Goal: Ask a question

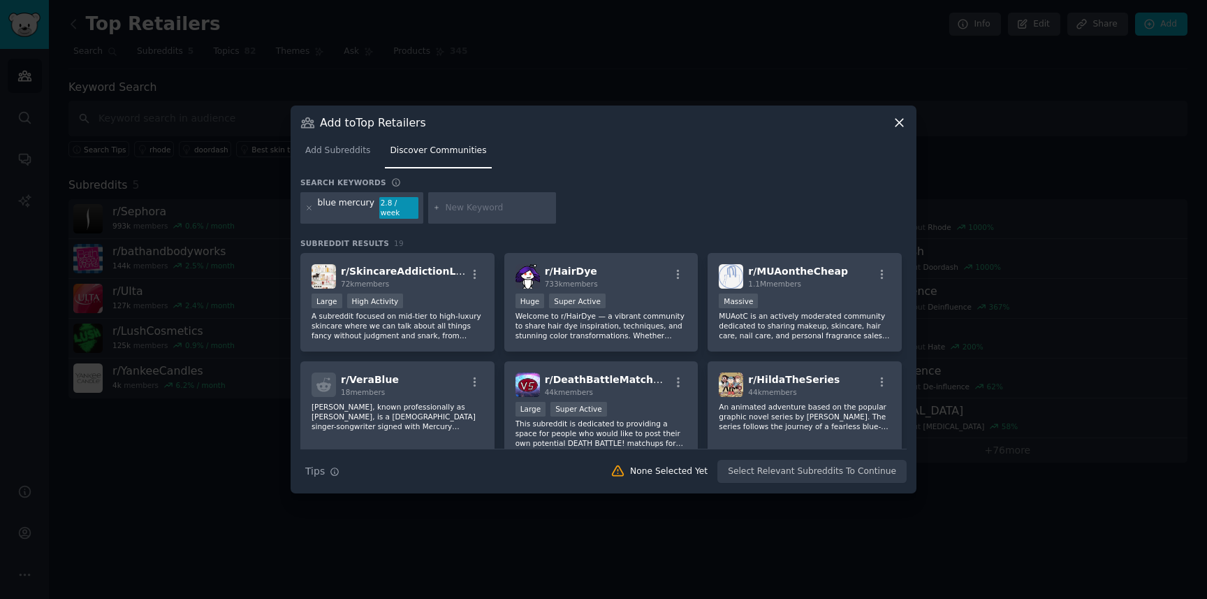
click at [207, 268] on div at bounding box center [603, 299] width 1207 height 599
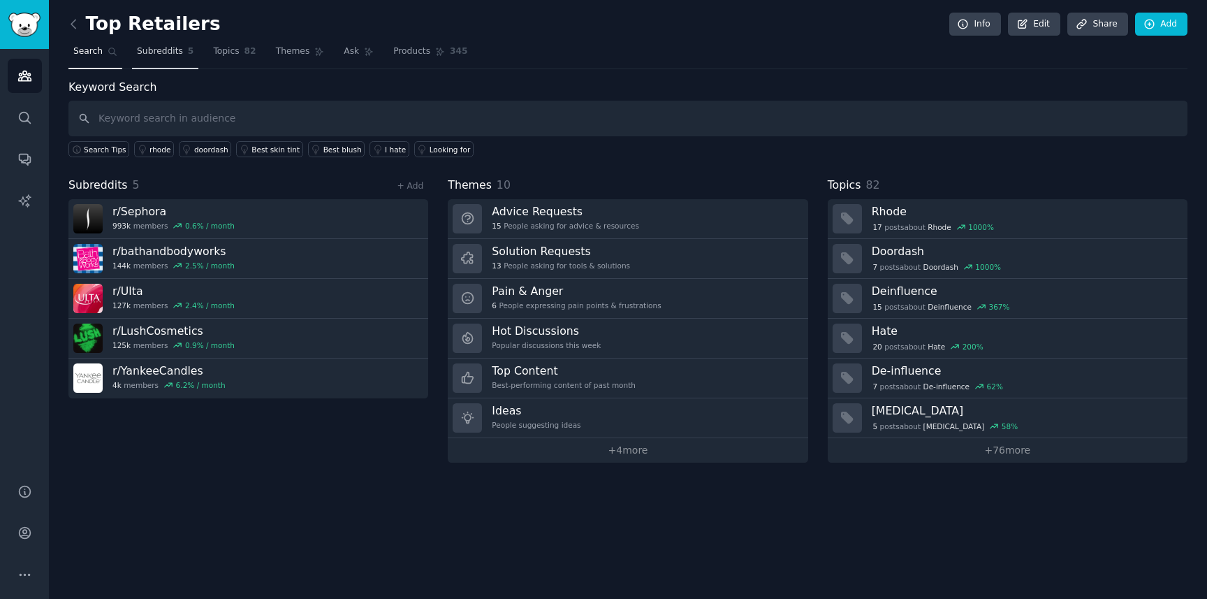
click at [164, 52] on span "Subreddits" at bounding box center [160, 51] width 46 height 13
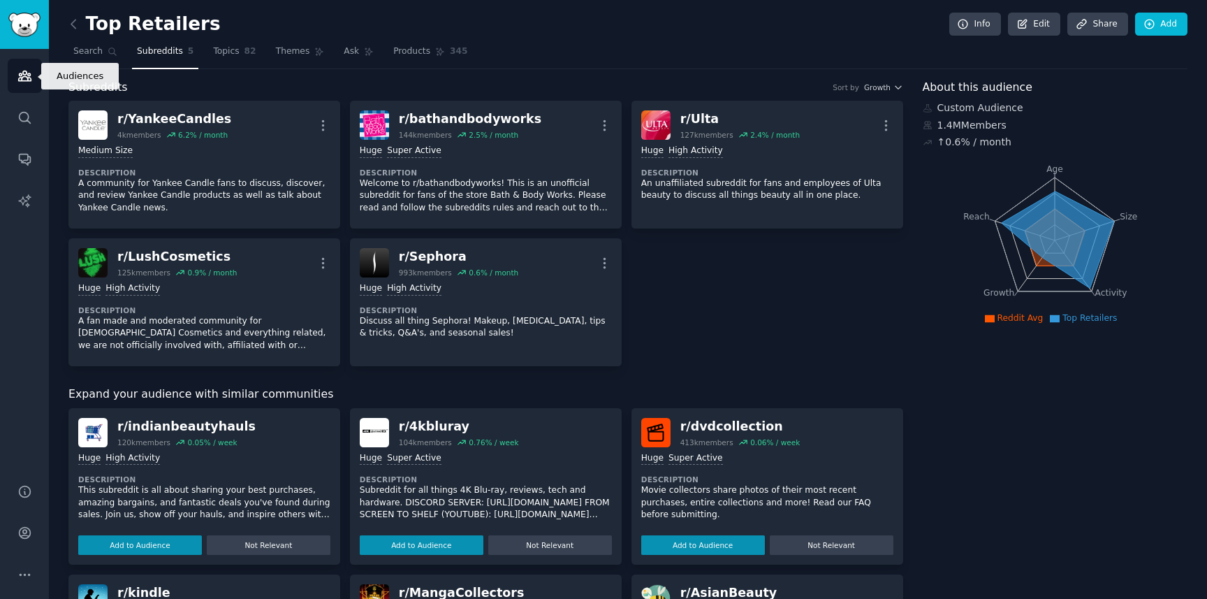
click at [27, 78] on icon "Sidebar" at bounding box center [24, 76] width 13 height 10
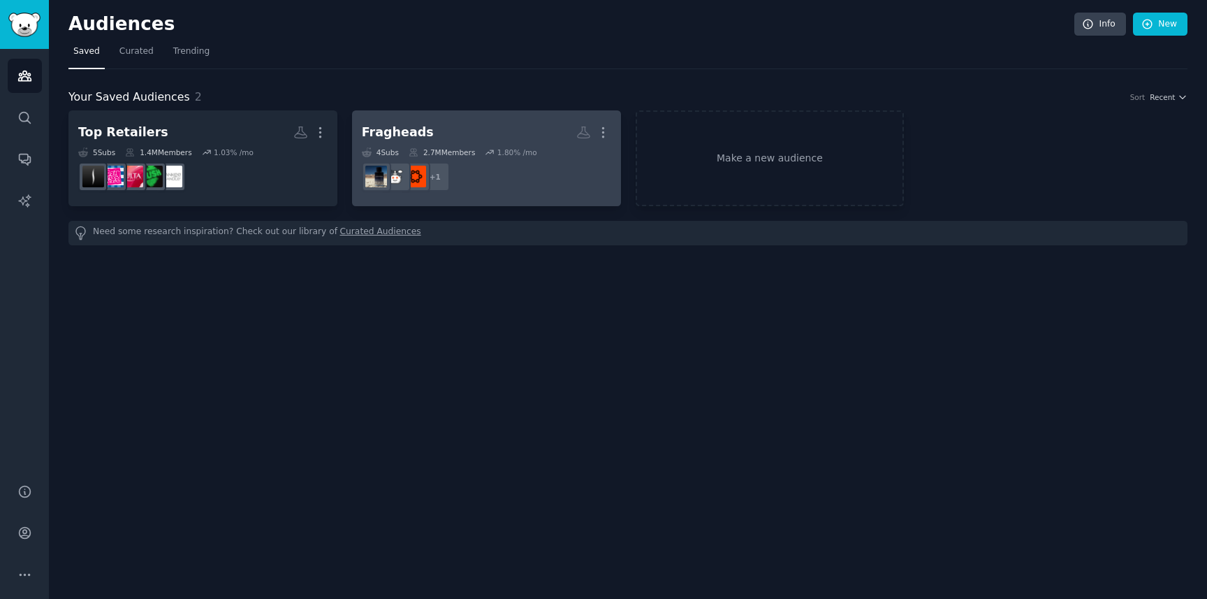
click at [483, 138] on h2 "Fragheads More" at bounding box center [486, 132] width 249 height 24
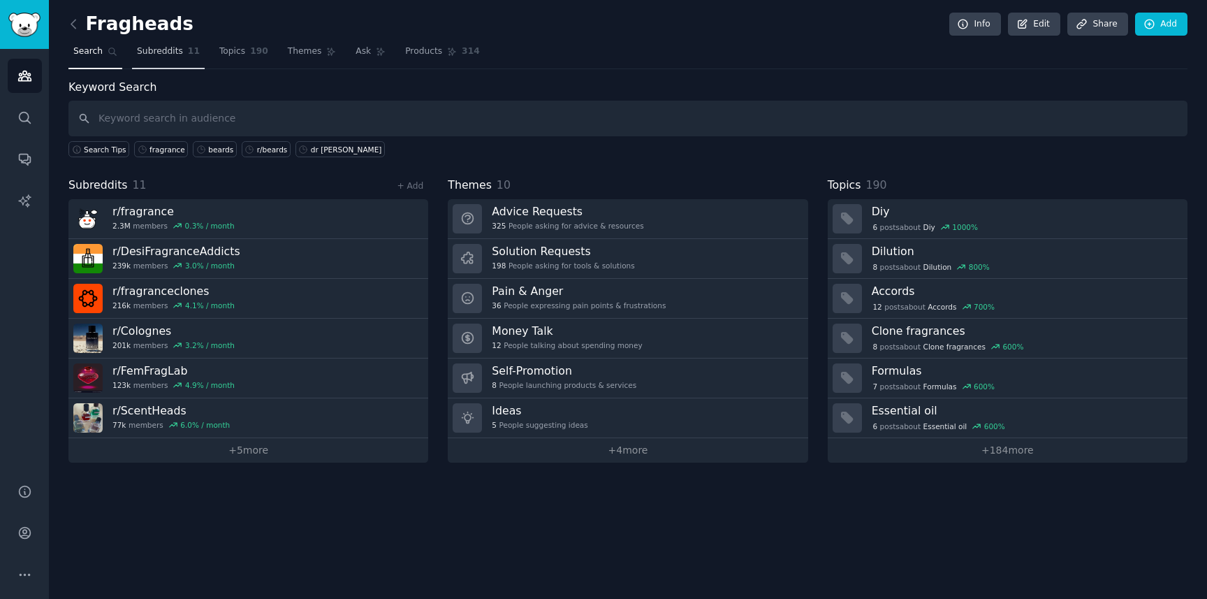
click at [165, 54] on span "Subreddits" at bounding box center [160, 51] width 46 height 13
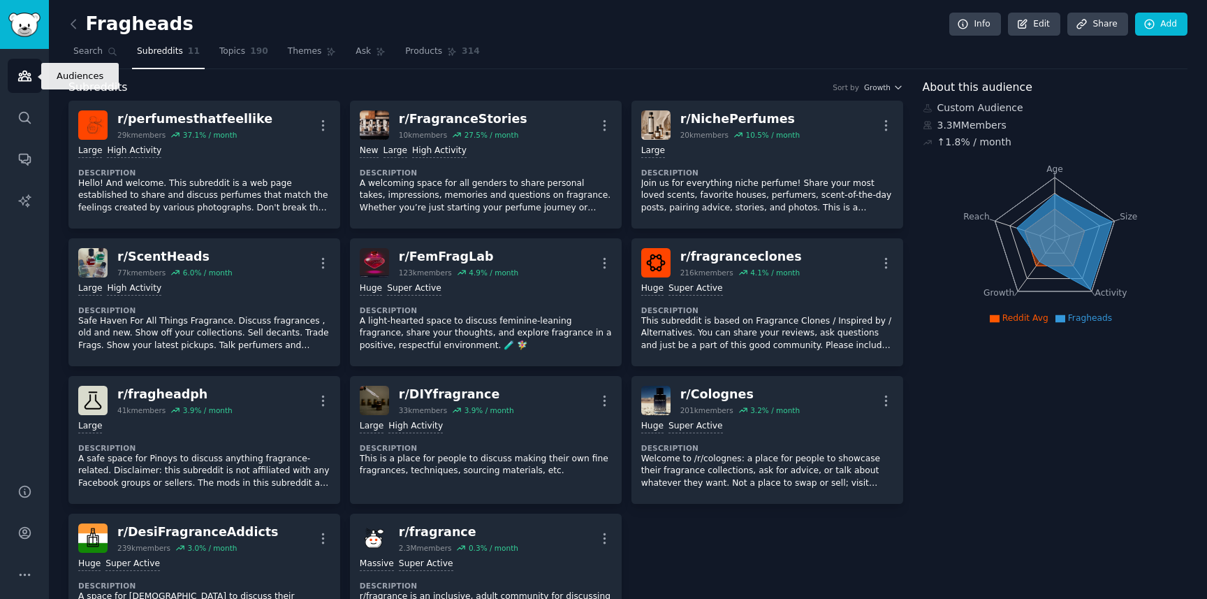
click at [24, 73] on icon "Sidebar" at bounding box center [24, 75] width 15 height 15
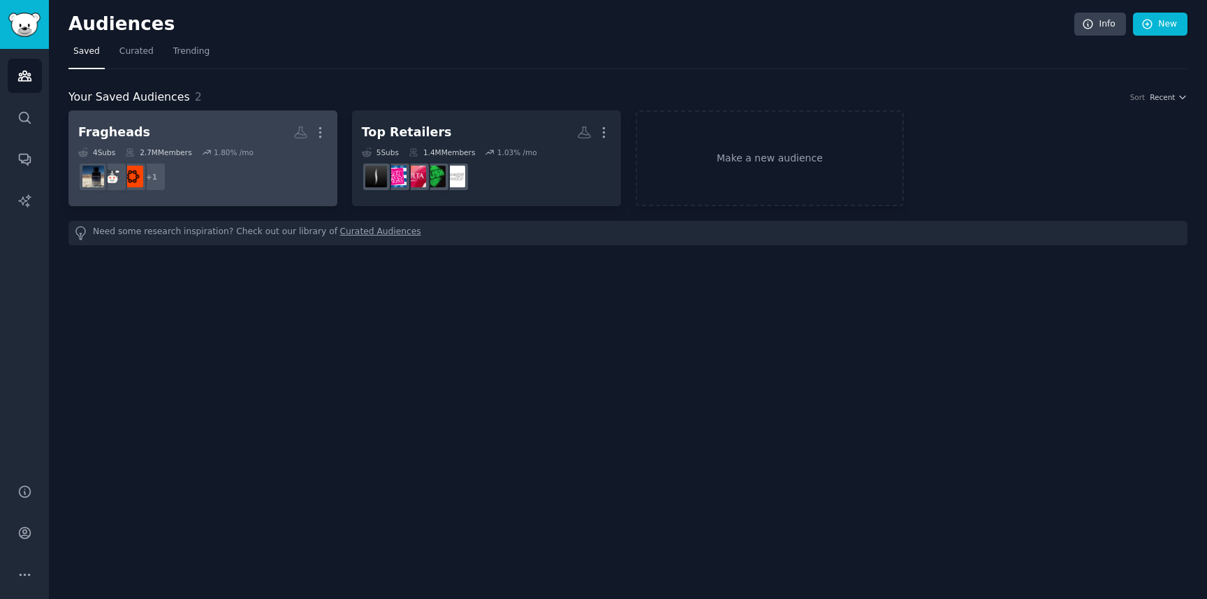
click at [272, 176] on dd "+ 1" at bounding box center [202, 176] width 249 height 39
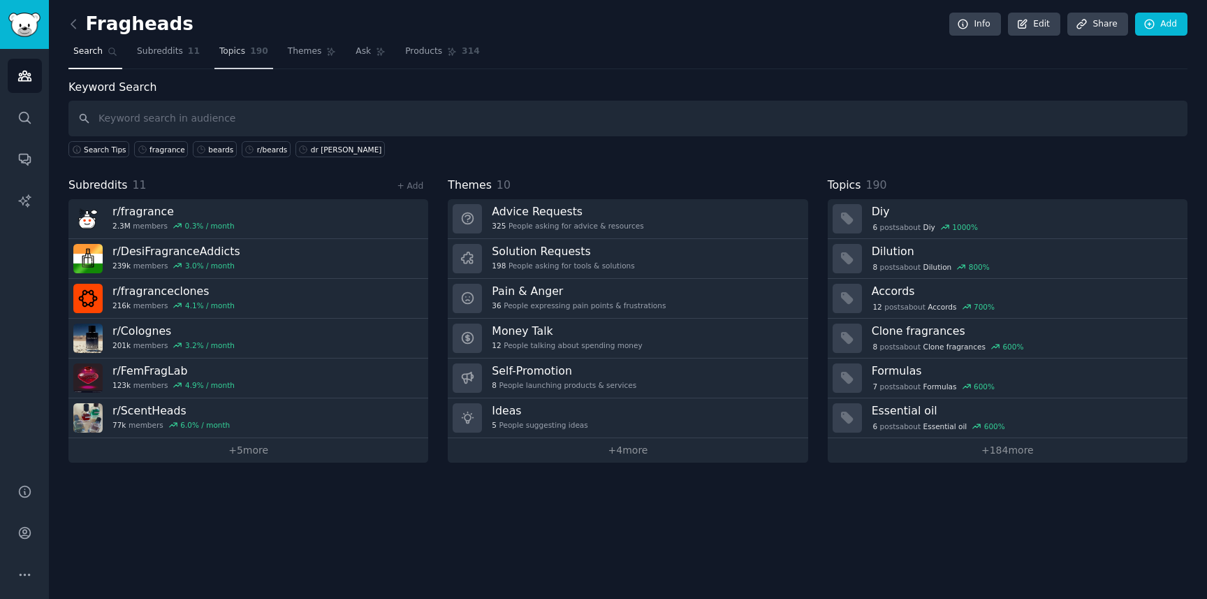
click at [250, 54] on span "190" at bounding box center [259, 51] width 18 height 13
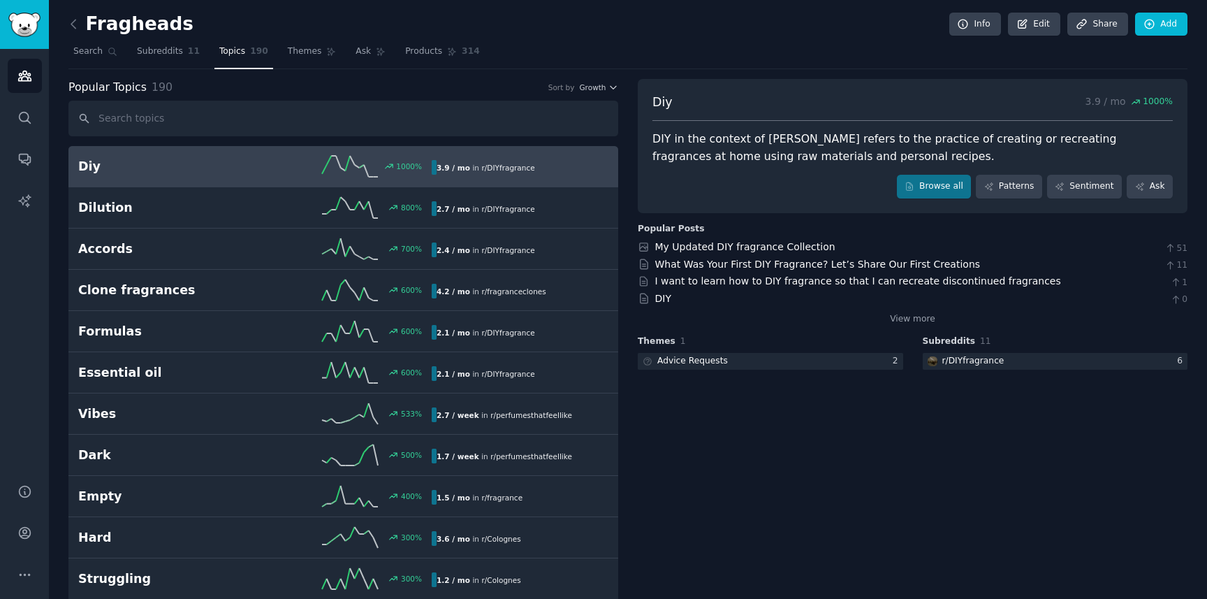
click at [611, 92] on div "Popular Topics 190 Sort by Growth" at bounding box center [343, 87] width 550 height 17
click at [613, 88] on icon "button" at bounding box center [614, 87] width 10 height 10
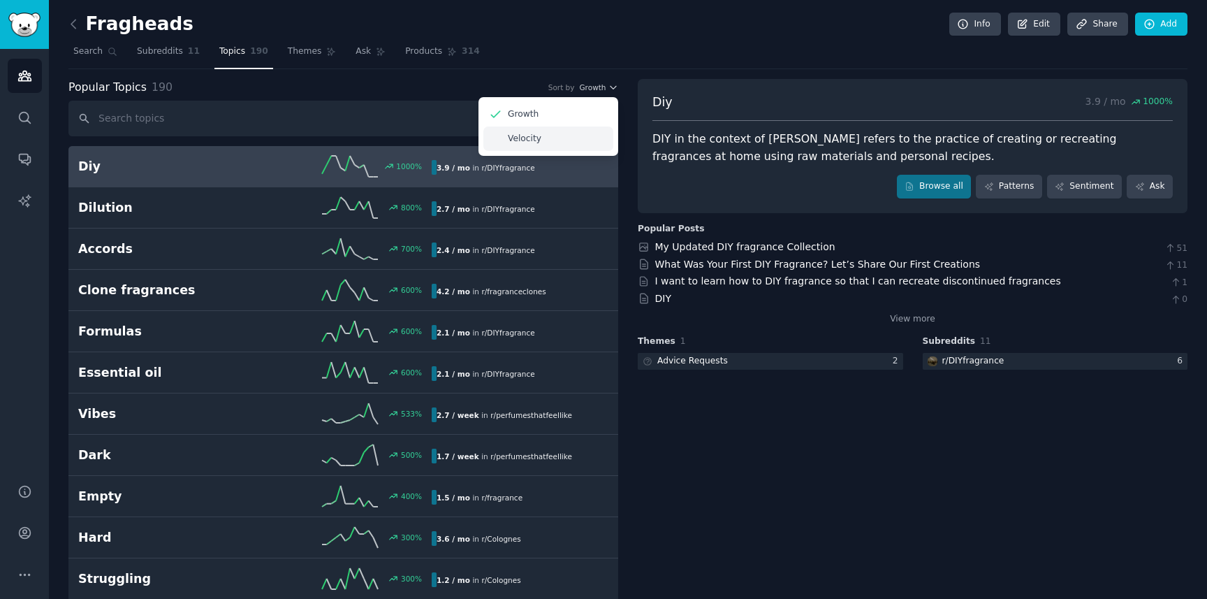
click at [544, 142] on div "Velocity" at bounding box center [548, 138] width 130 height 24
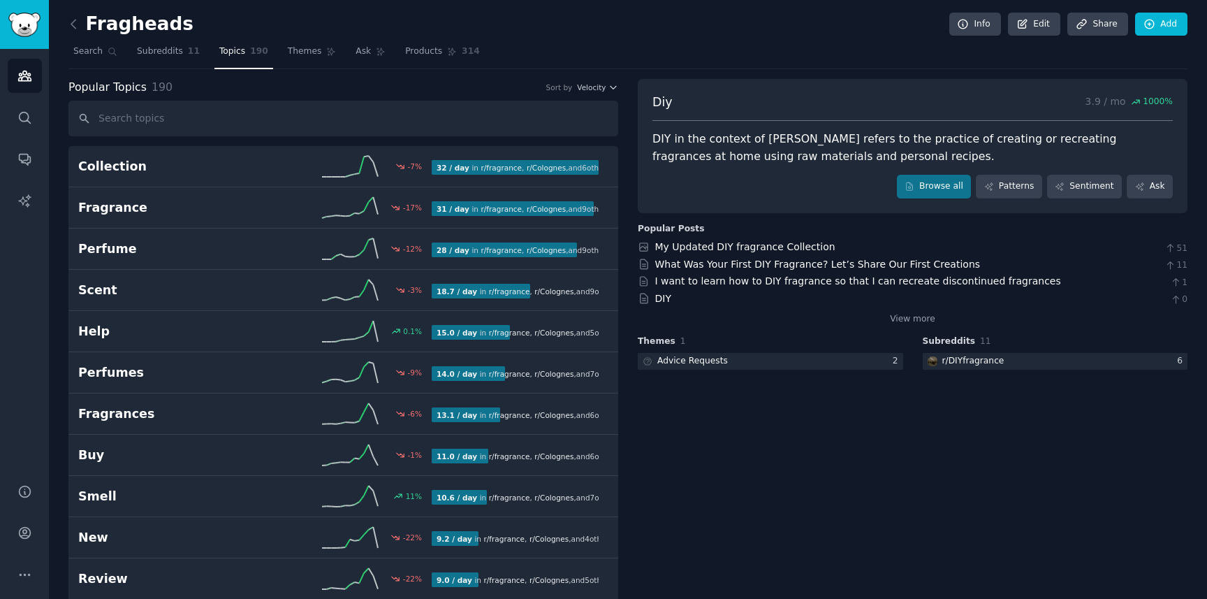
click at [1113, 106] on p "3.9 / mo 1000 %" at bounding box center [1129, 102] width 87 height 17
click at [1093, 104] on p "3.9 / mo 1000 %" at bounding box center [1129, 102] width 87 height 17
click at [314, 55] on span "Themes" at bounding box center [305, 51] width 34 height 13
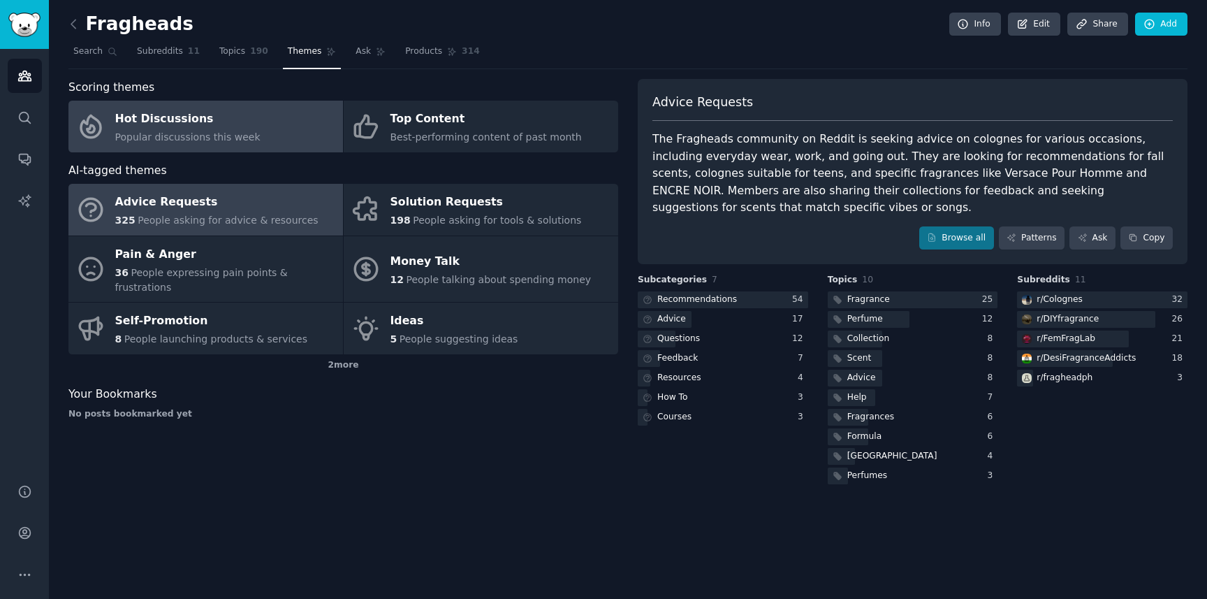
click at [184, 134] on span "Popular discussions this week" at bounding box center [187, 136] width 145 height 11
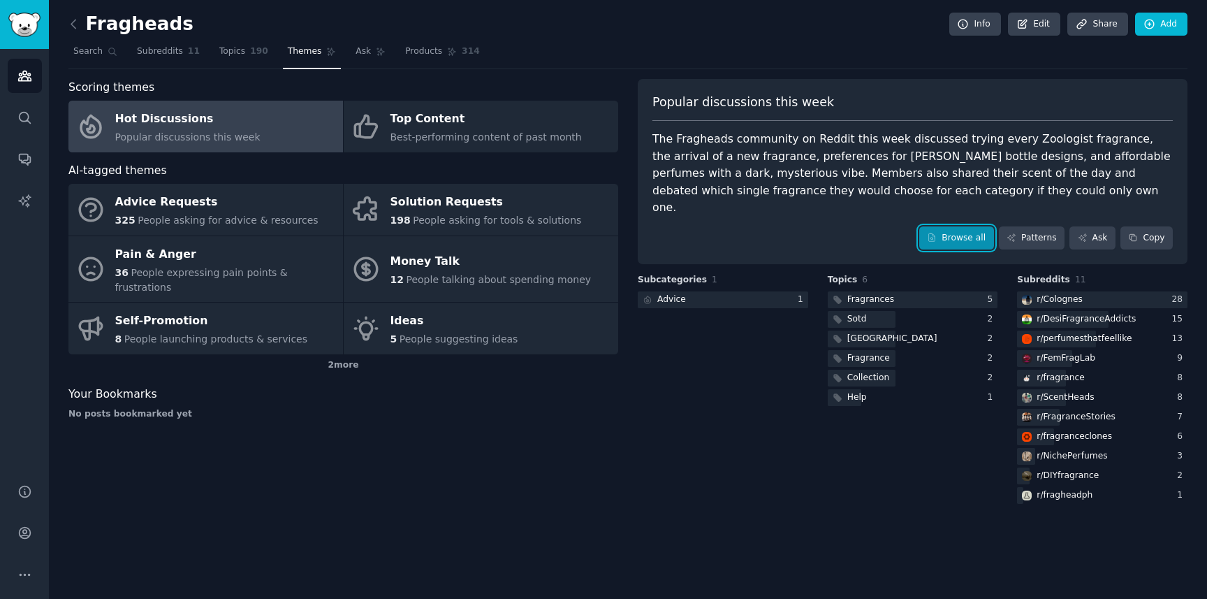
click at [973, 226] on link "Browse all" at bounding box center [956, 238] width 75 height 24
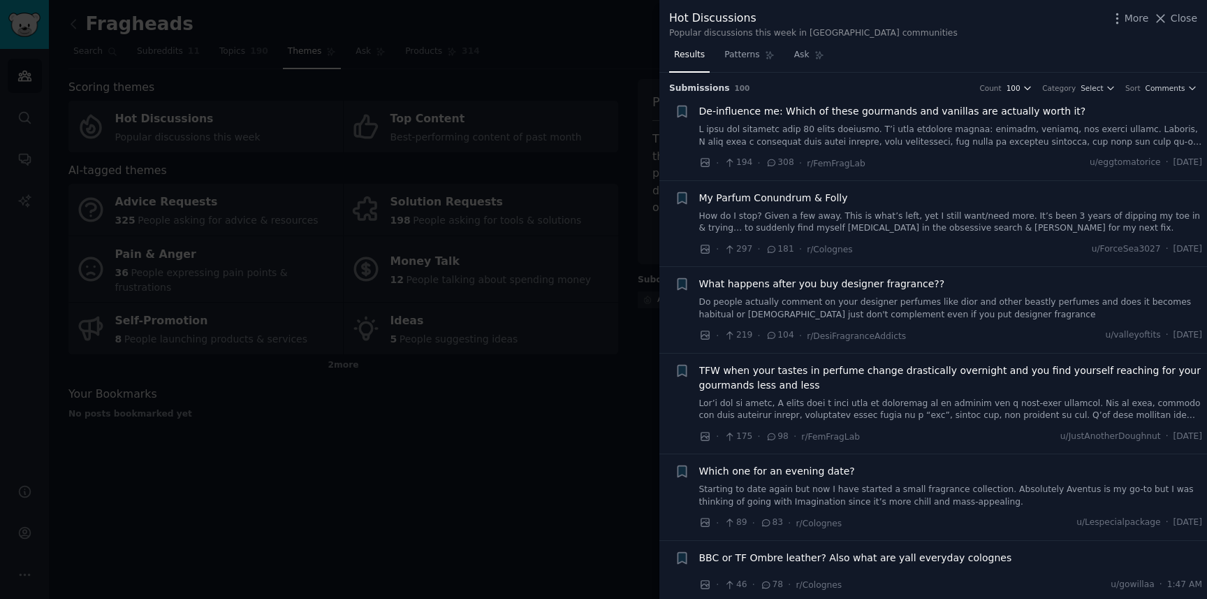
click at [1028, 87] on icon "button" at bounding box center [1028, 88] width 10 height 10
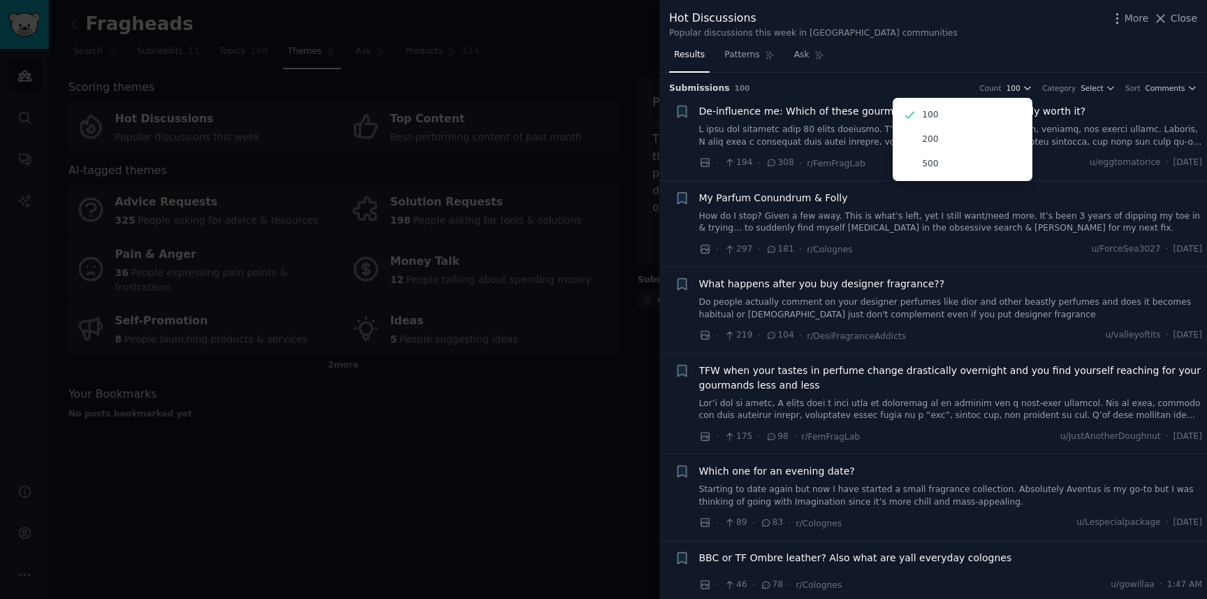
click at [1028, 87] on icon "button" at bounding box center [1028, 88] width 10 height 10
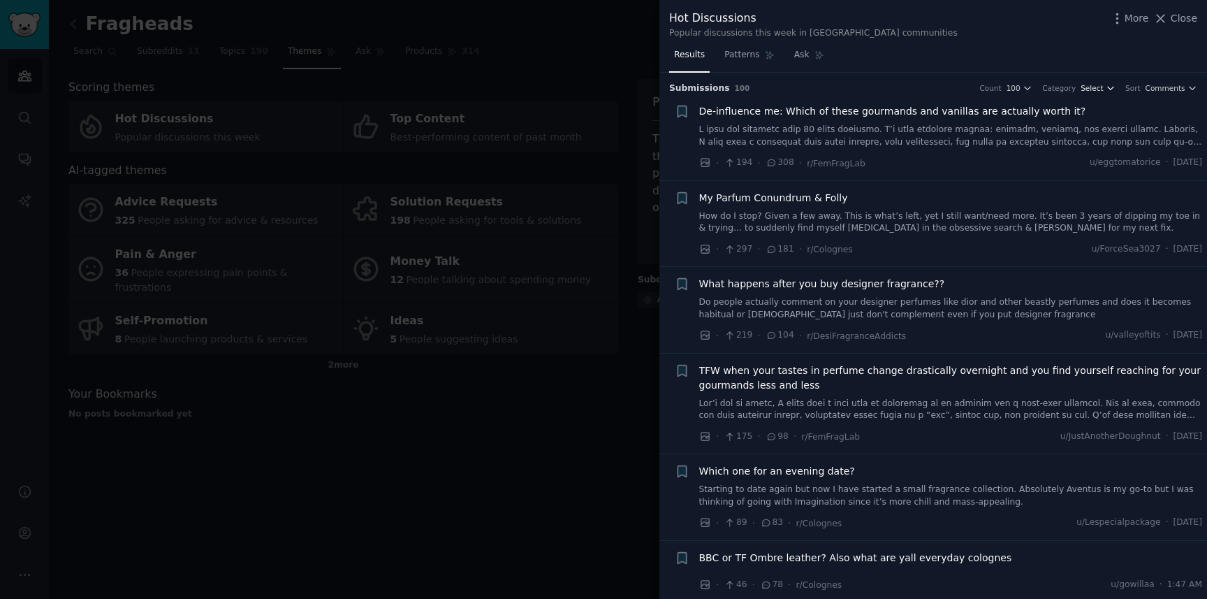
click at [1103, 89] on button "Select" at bounding box center [1098, 88] width 35 height 10
click at [1166, 89] on span "Comments" at bounding box center [1166, 88] width 40 height 10
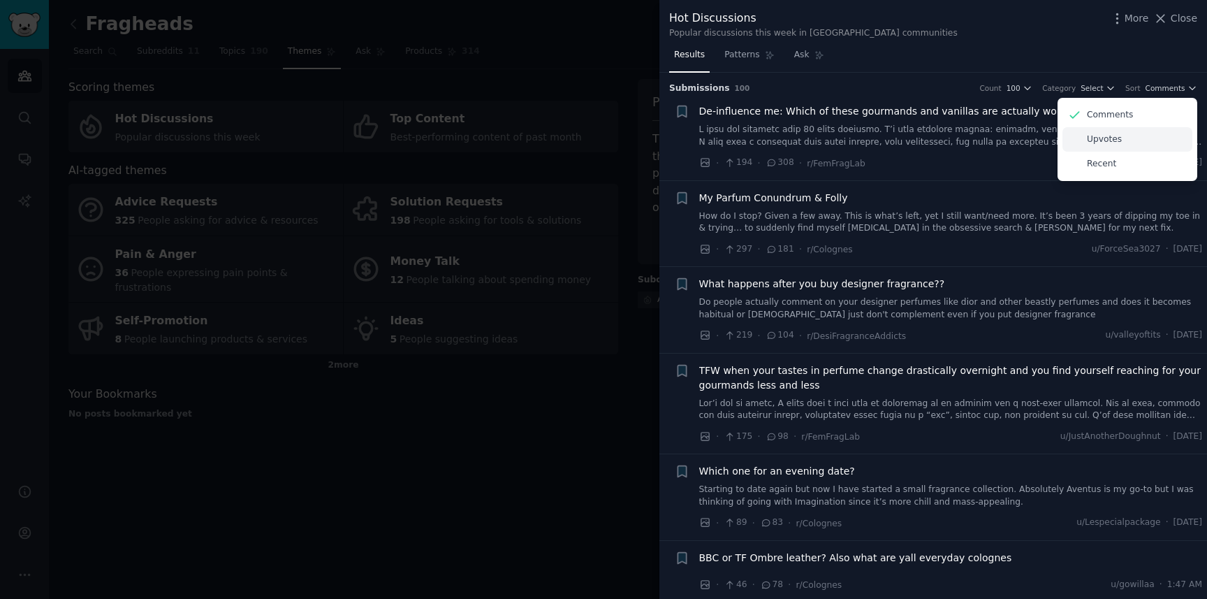
click at [1119, 139] on div "Upvotes" at bounding box center [1128, 139] width 130 height 24
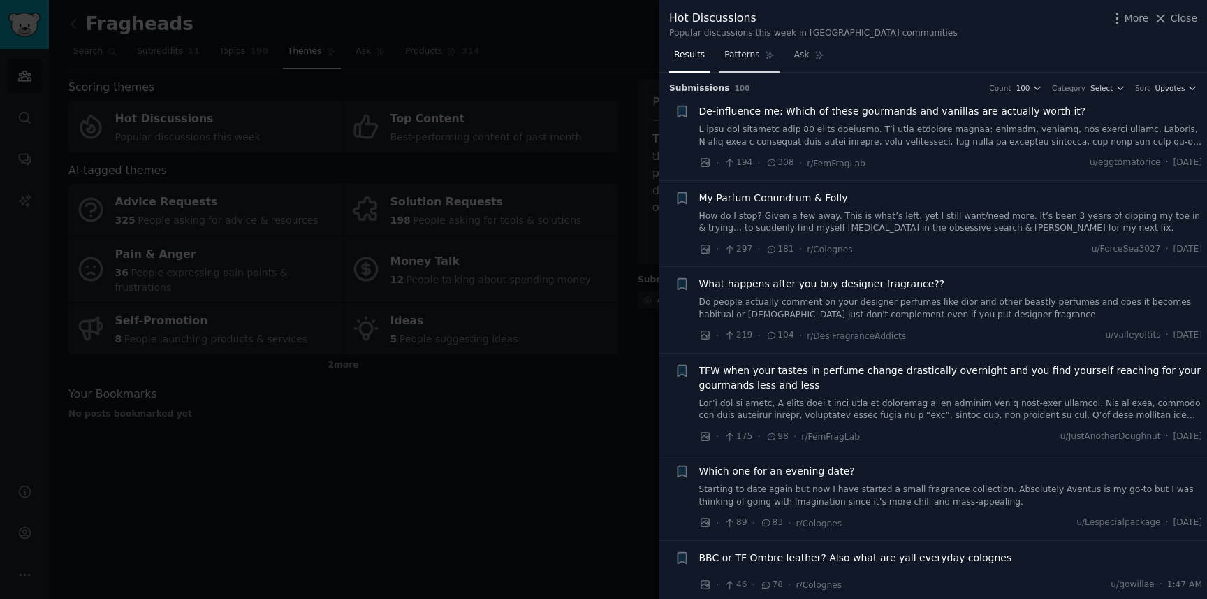
click at [734, 55] on span "Patterns" at bounding box center [741, 55] width 35 height 13
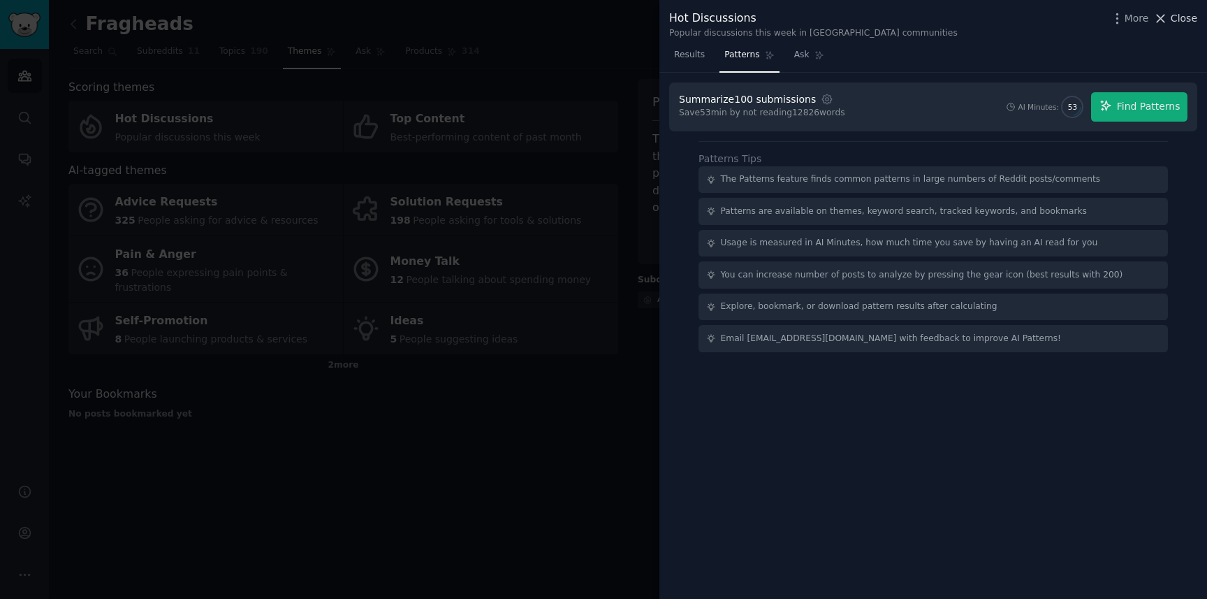
click at [1179, 20] on span "Close" at bounding box center [1184, 18] width 27 height 15
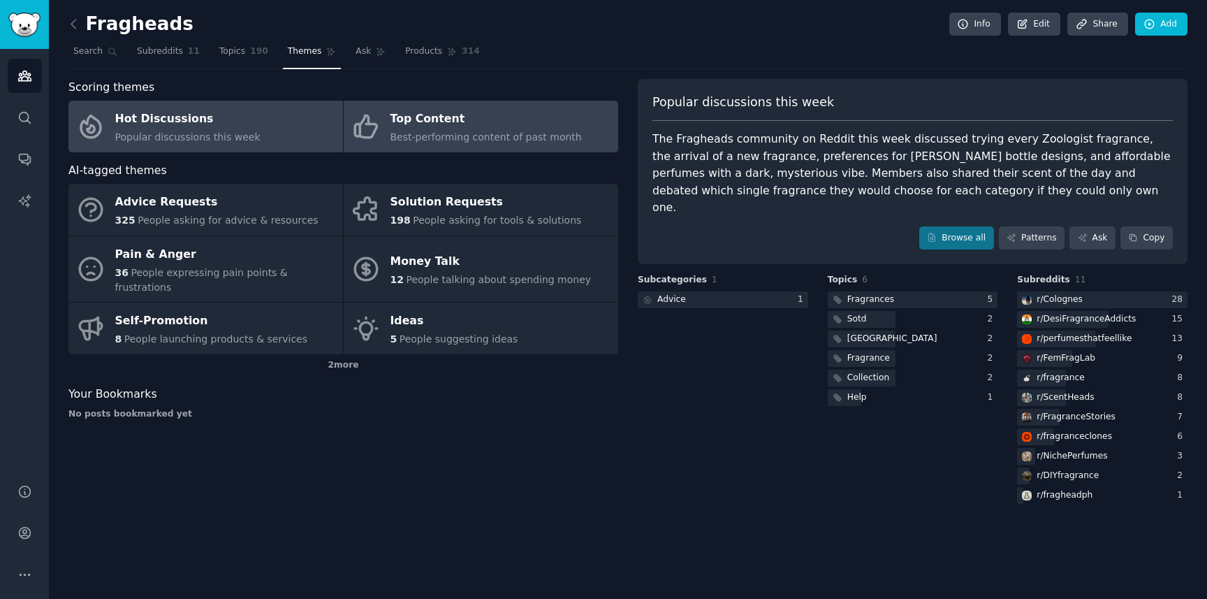
click at [496, 120] on div "Top Content" at bounding box center [486, 119] width 191 height 22
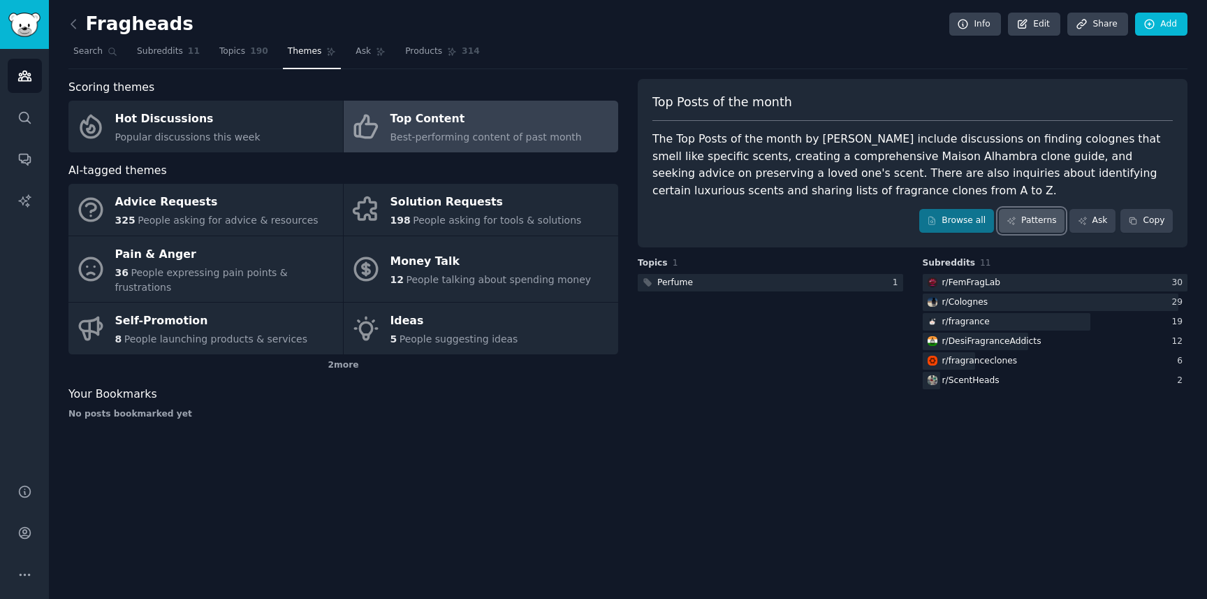
click at [1041, 218] on link "Patterns" at bounding box center [1032, 221] width 66 height 24
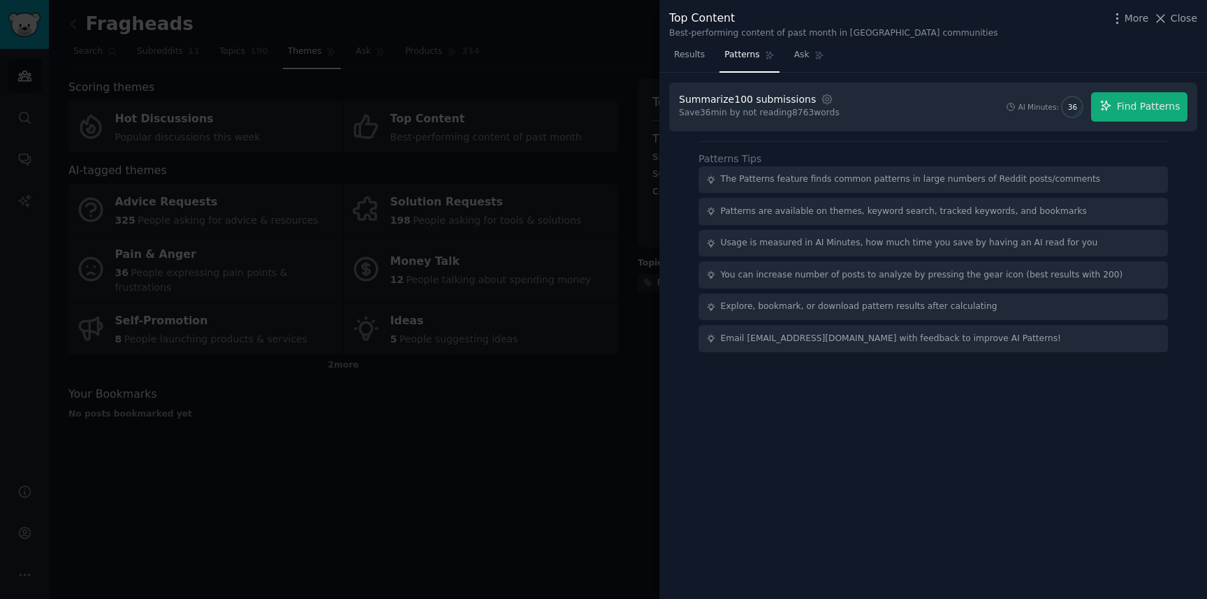
click at [542, 173] on div at bounding box center [603, 299] width 1207 height 599
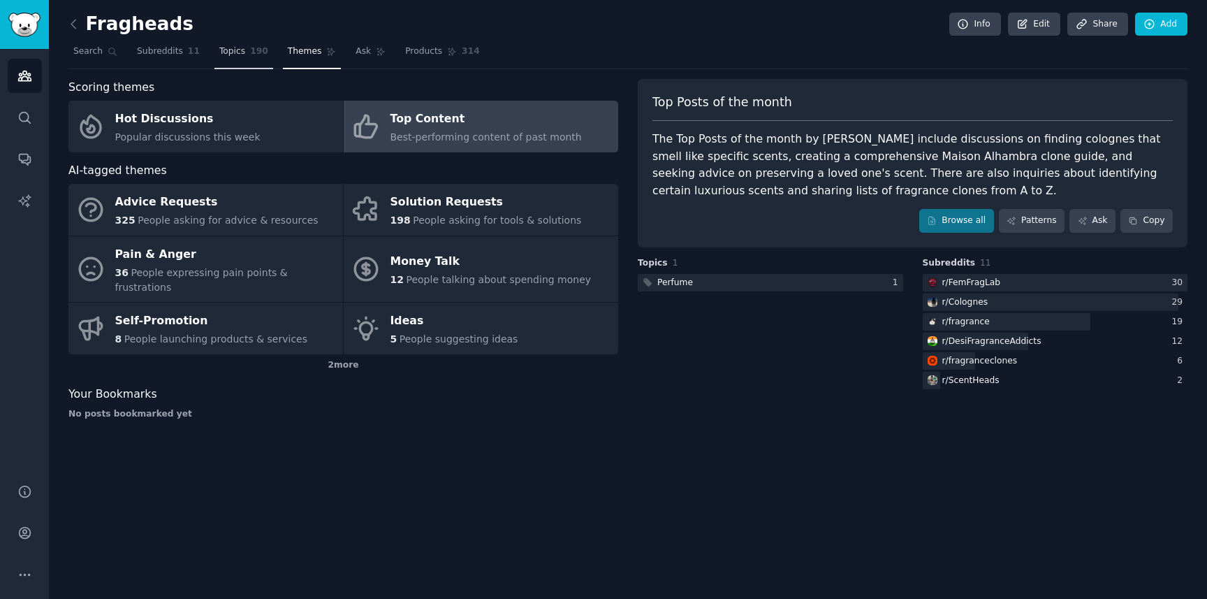
click at [239, 50] on span "Topics" at bounding box center [232, 51] width 26 height 13
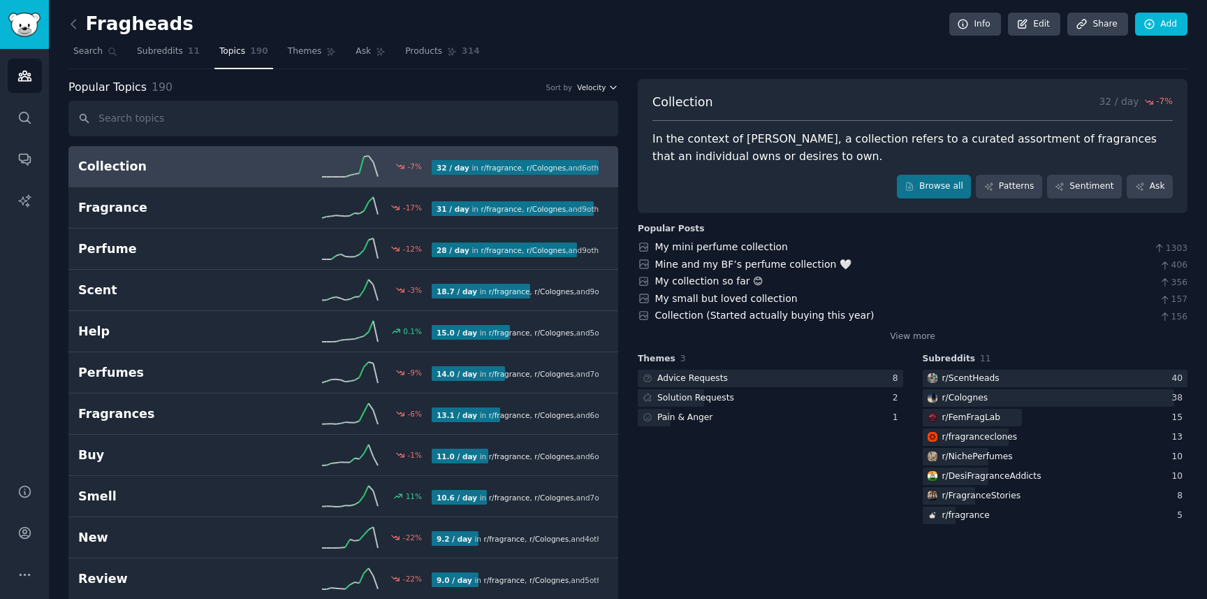
click at [603, 85] on span "Velocity" at bounding box center [591, 87] width 29 height 10
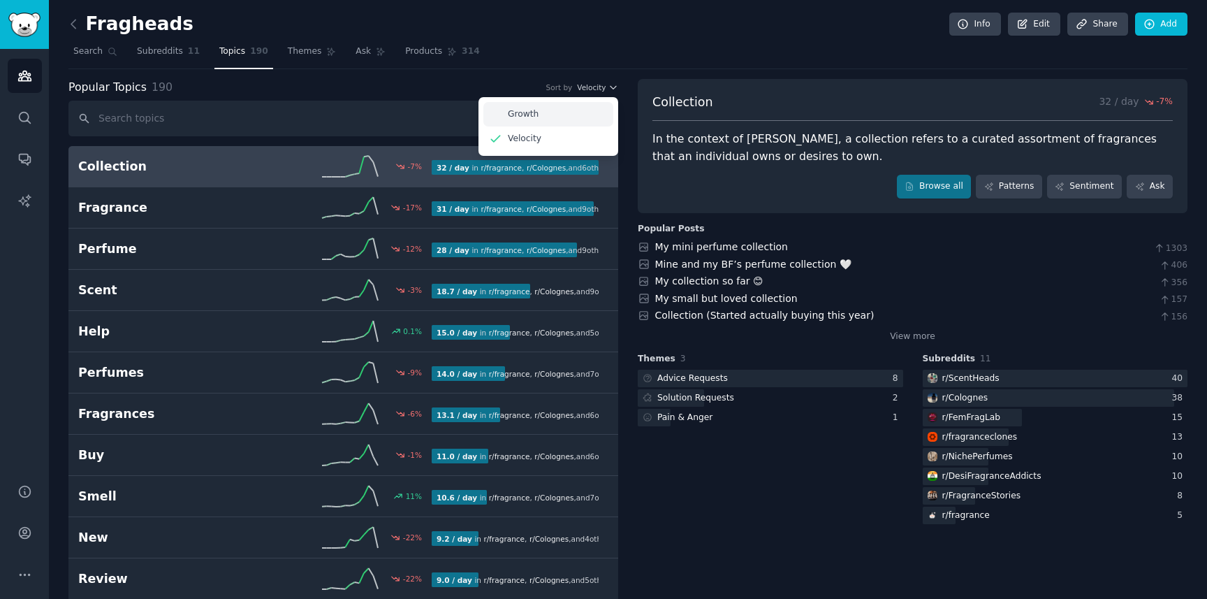
click at [545, 117] on div "Growth" at bounding box center [548, 114] width 130 height 24
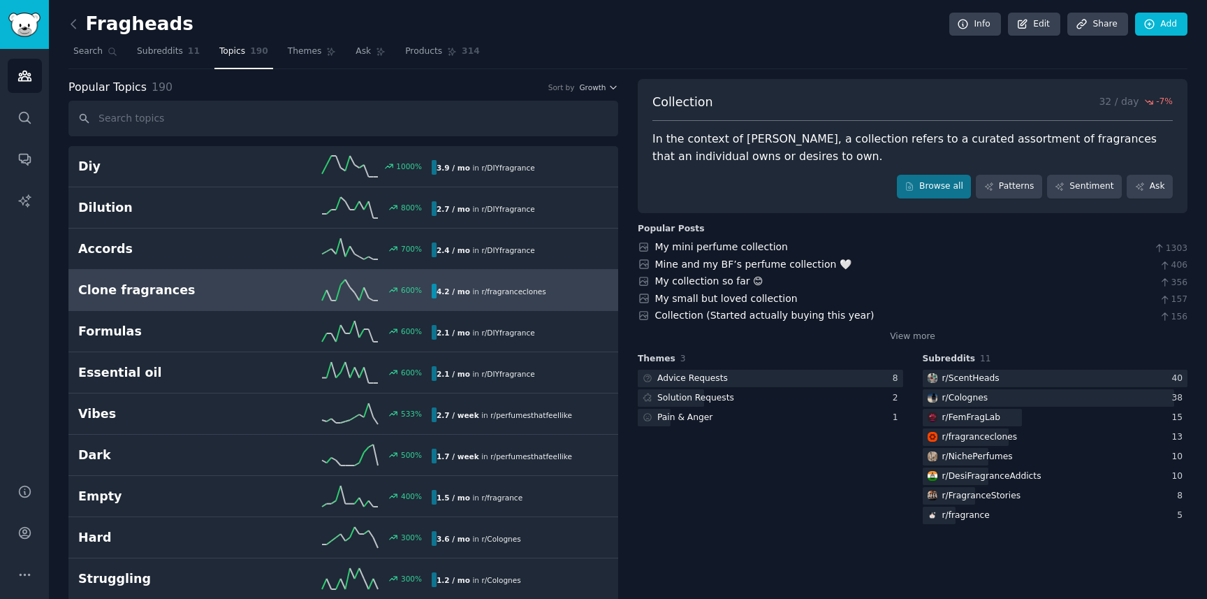
click at [476, 300] on div "Clone fragrances 600 % 4.2 / mo in r/ fragranceclones" at bounding box center [343, 289] width 530 height 21
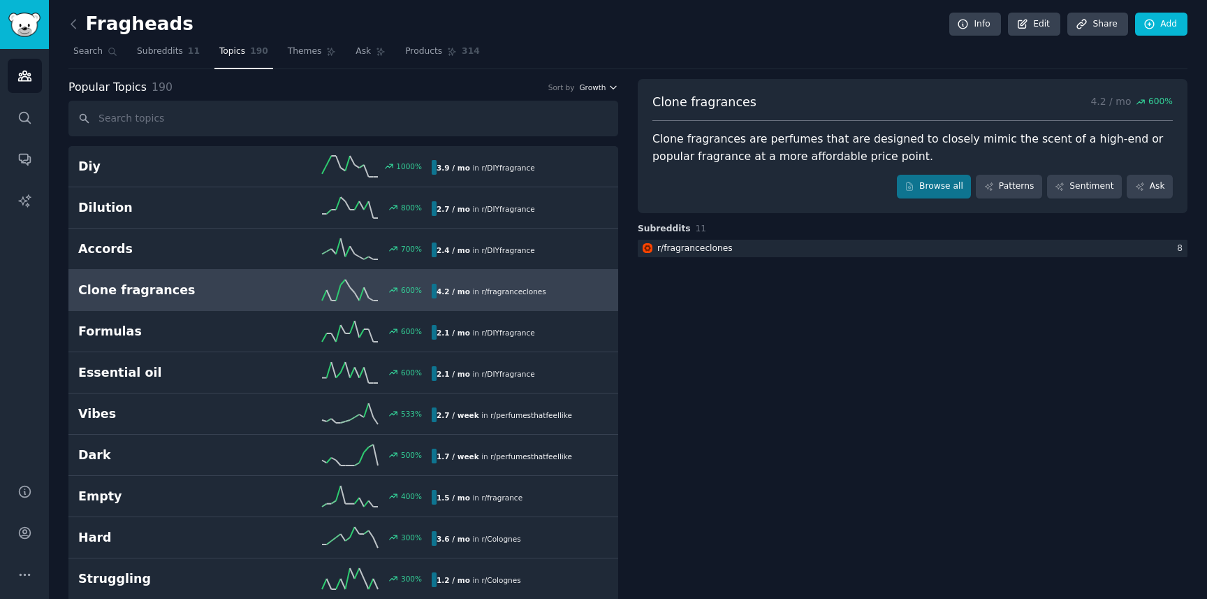
click at [593, 87] on span "Growth" at bounding box center [592, 87] width 27 height 10
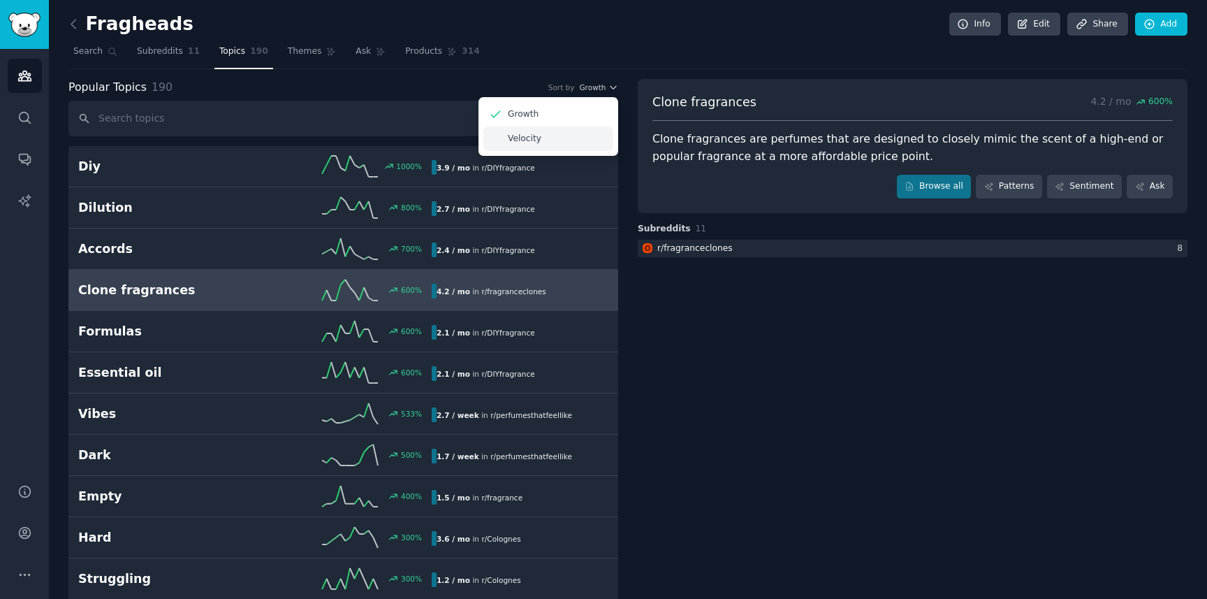
click at [546, 133] on div "Velocity" at bounding box center [548, 138] width 130 height 24
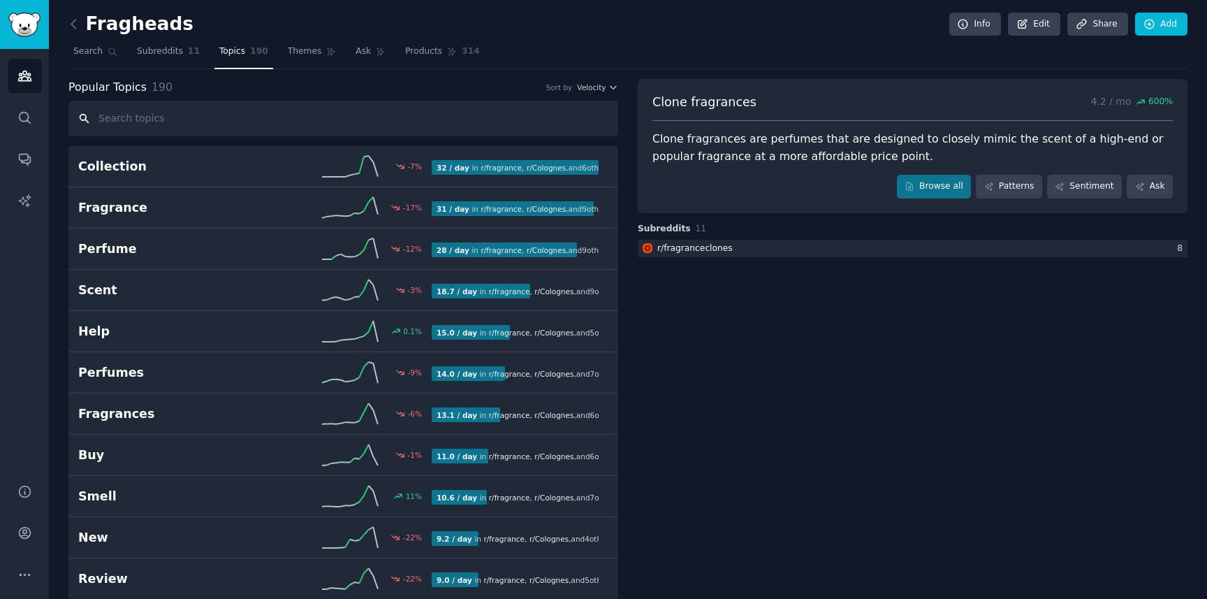
click at [216, 122] on input "text" at bounding box center [343, 119] width 550 height 36
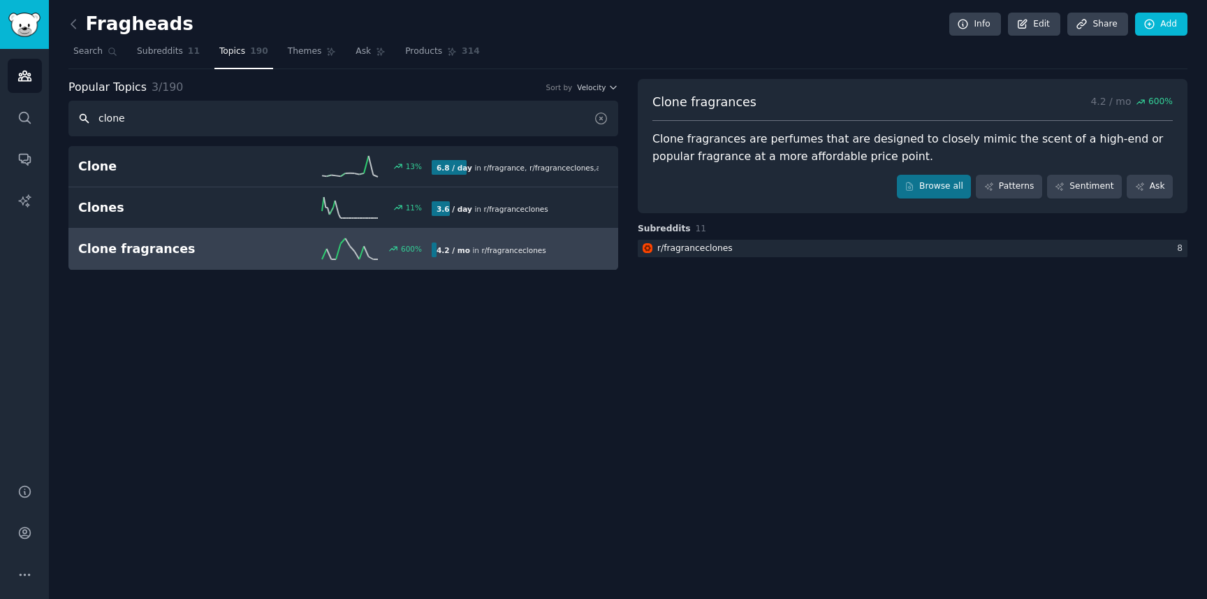
drag, startPoint x: 139, startPoint y: 118, endPoint x: 84, endPoint y: 117, distance: 55.2
click at [84, 117] on input "clone" at bounding box center [343, 119] width 550 height 36
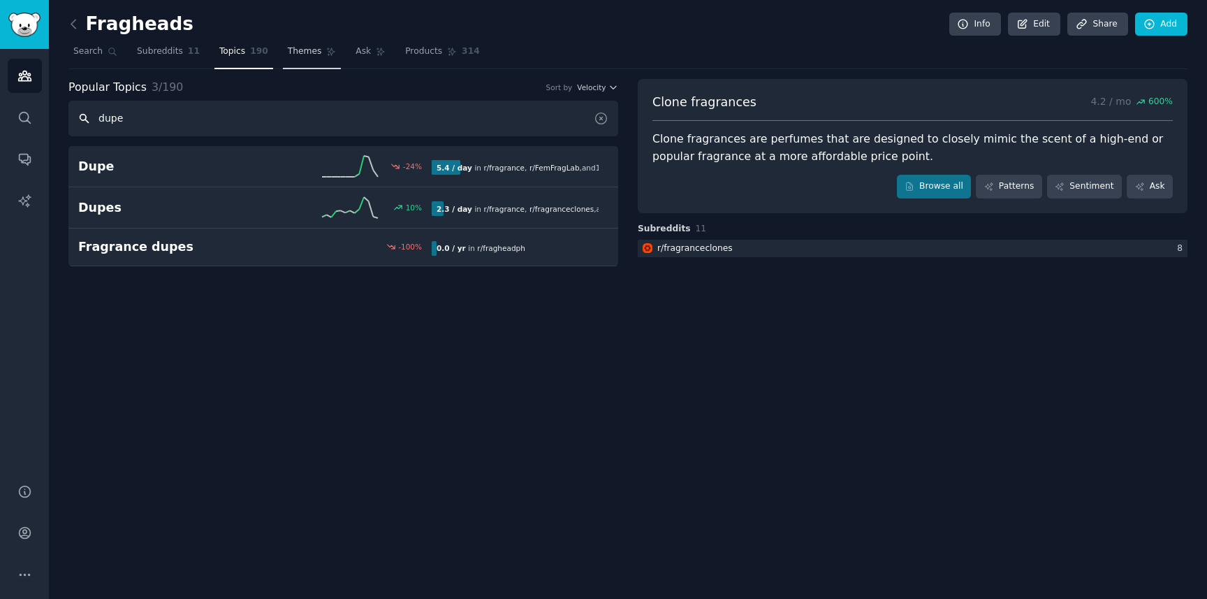
type input "dupe"
click at [306, 54] on span "Themes" at bounding box center [305, 51] width 34 height 13
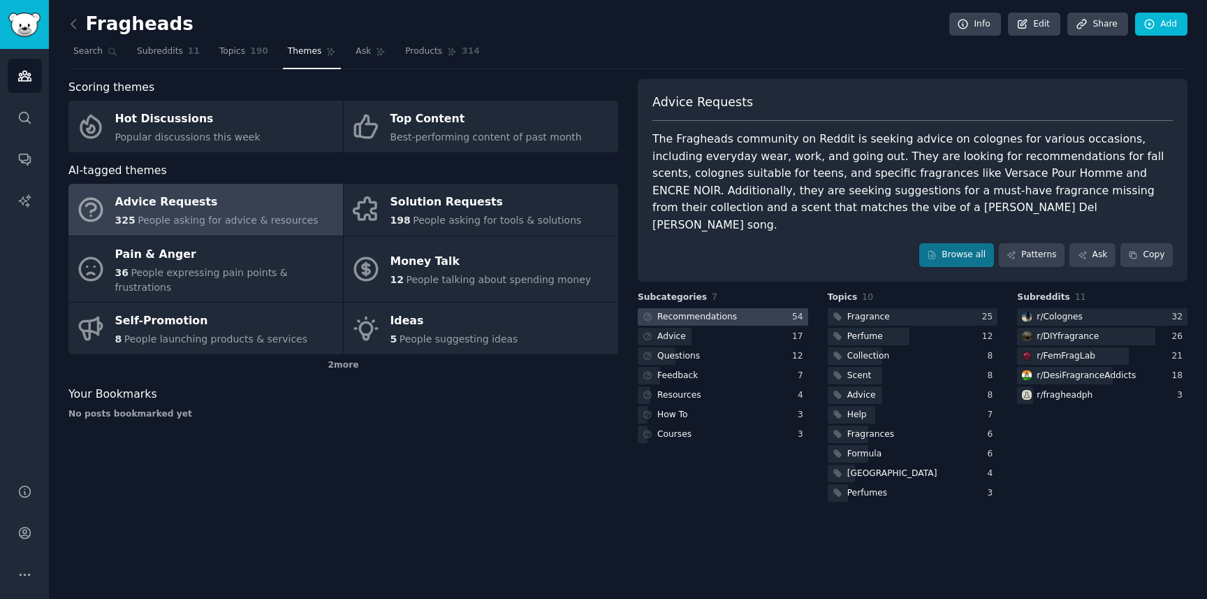
click at [704, 311] on div "Recommendations" at bounding box center [697, 317] width 80 height 13
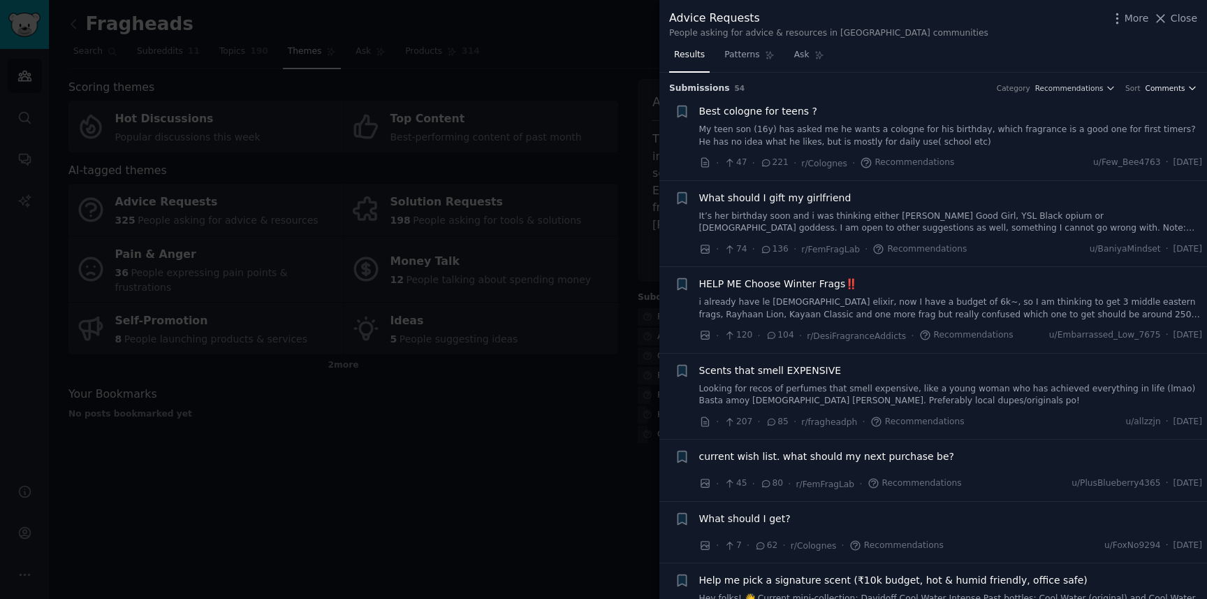
click at [1176, 87] on span "Comments" at bounding box center [1166, 88] width 40 height 10
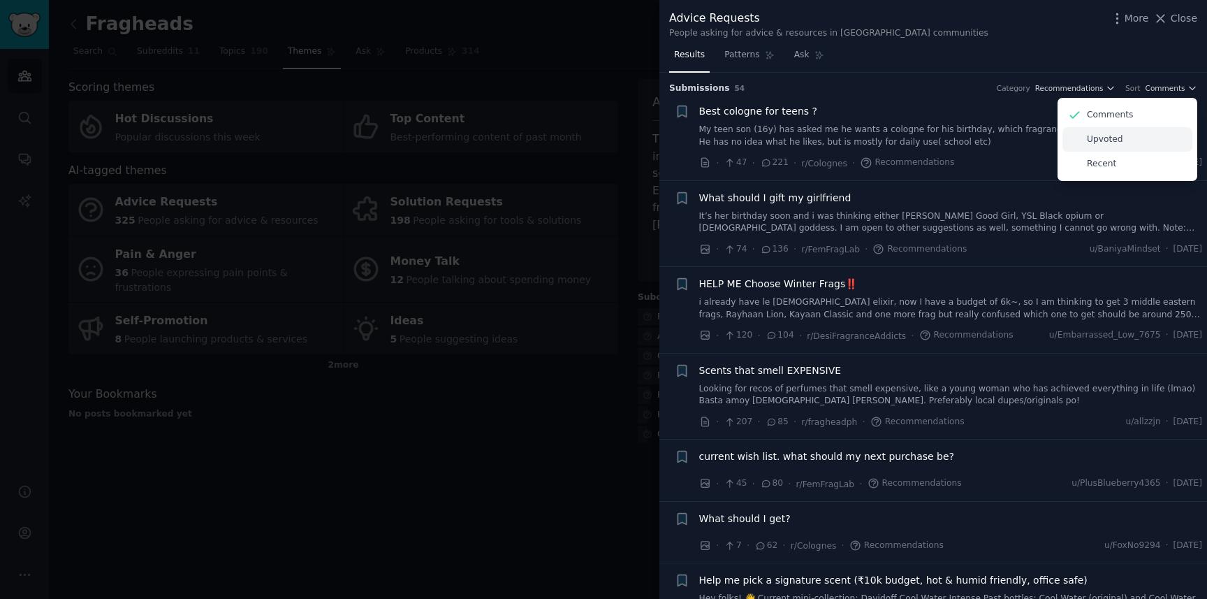
click at [1133, 140] on div "Upvoted" at bounding box center [1128, 139] width 130 height 24
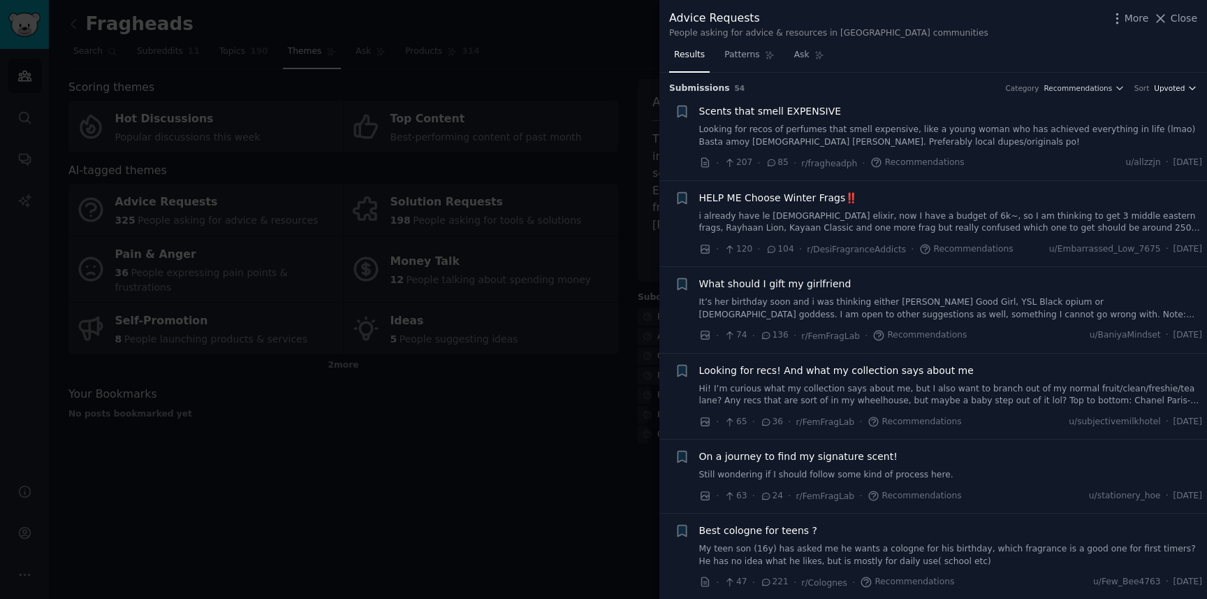
click at [1171, 90] on span "Upvoted" at bounding box center [1169, 88] width 31 height 10
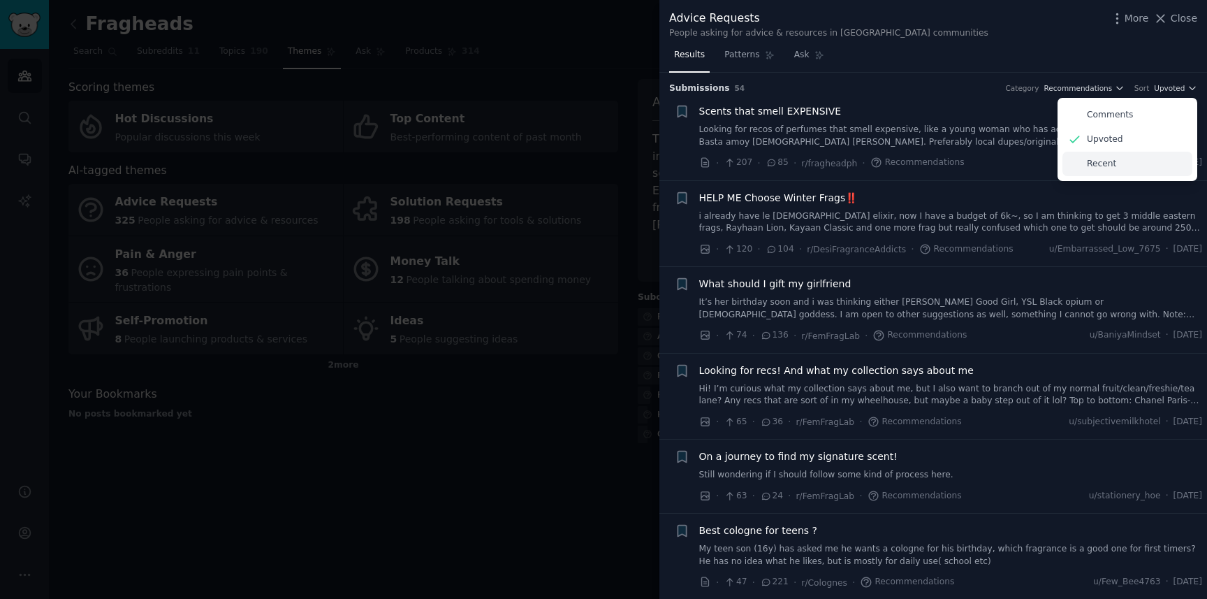
click at [1111, 170] on p "Recent" at bounding box center [1101, 164] width 29 height 13
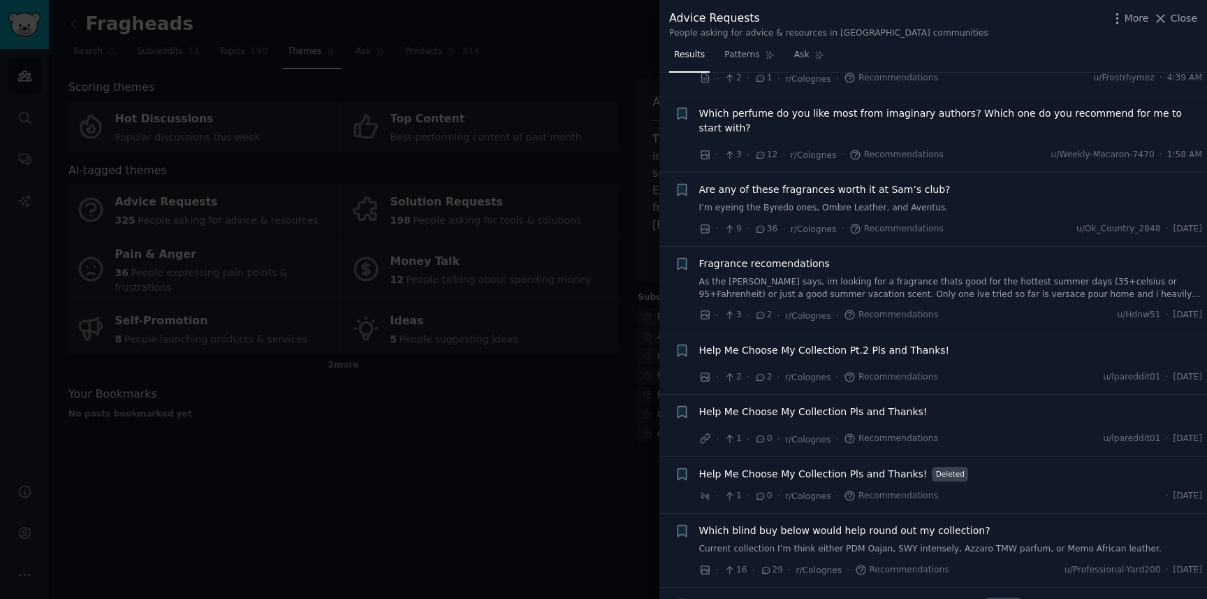
scroll to position [84, 0]
click at [809, 190] on span "Are any of these fragrances worth it at Sam’s club?" at bounding box center [825, 190] width 252 height 15
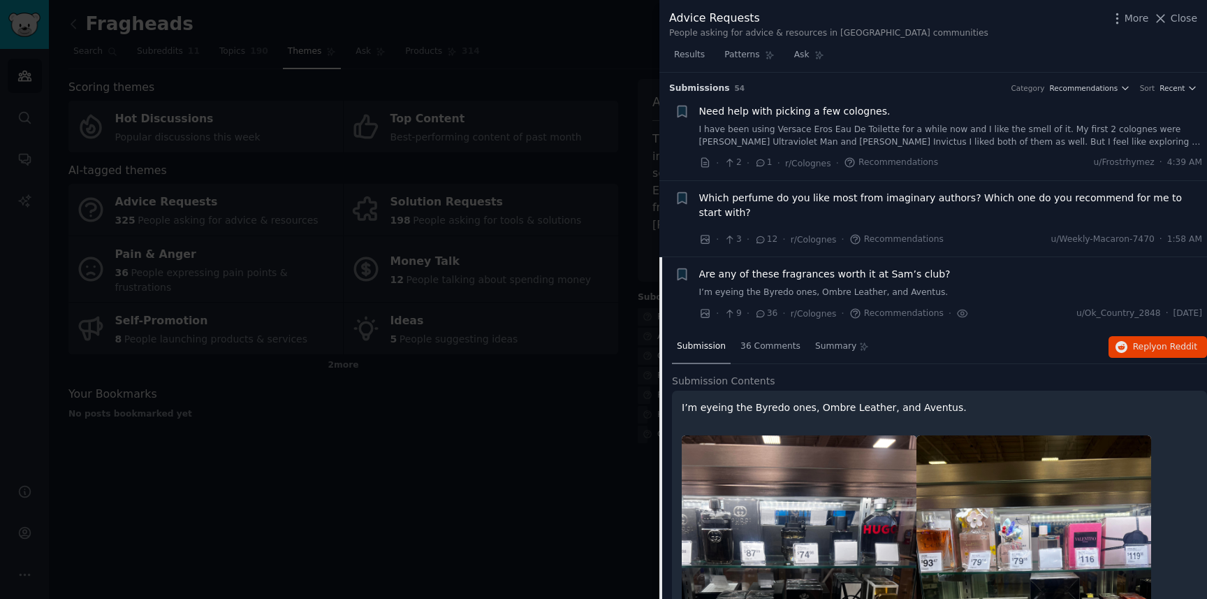
click at [602, 245] on div at bounding box center [603, 299] width 1207 height 599
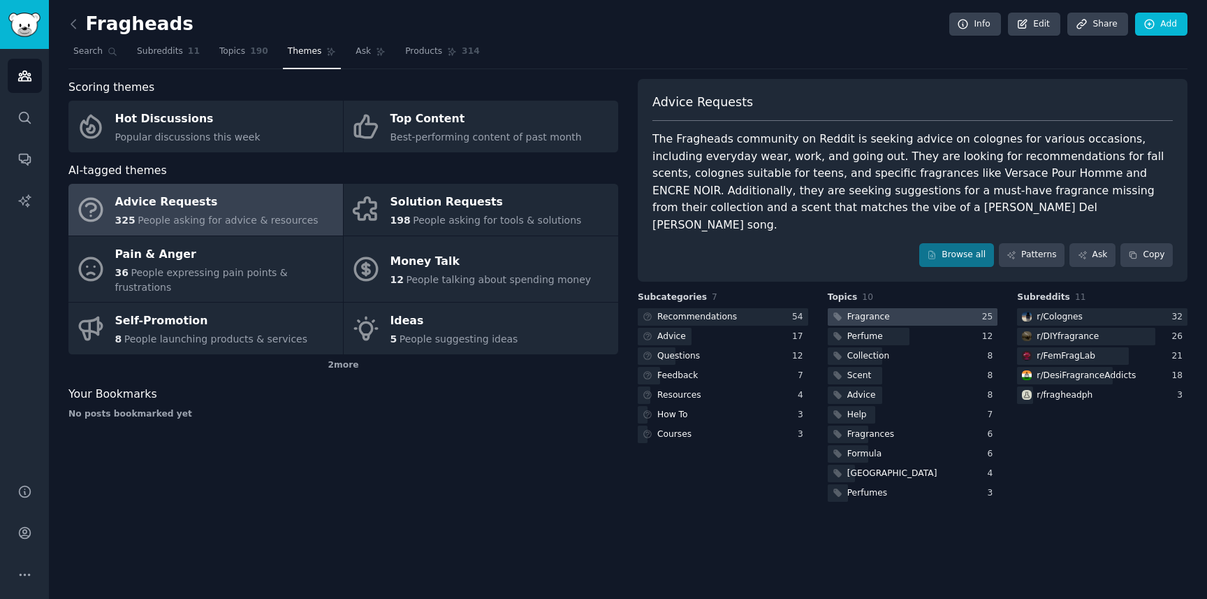
click at [871, 311] on div "Fragrance" at bounding box center [868, 317] width 43 height 13
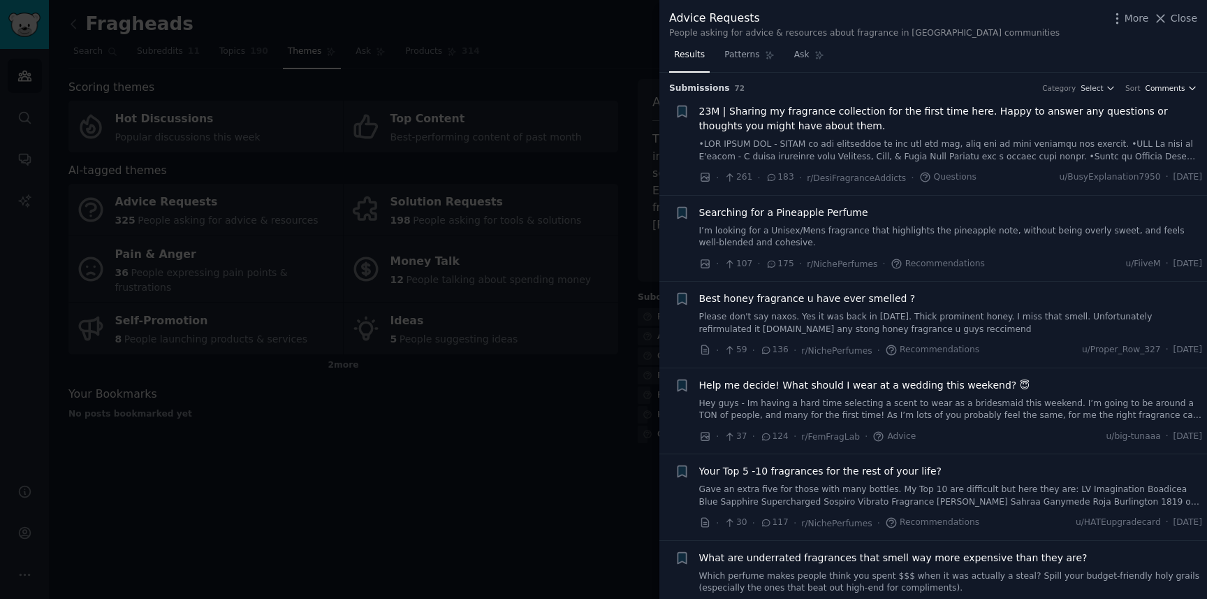
click at [1167, 86] on span "Comments" at bounding box center [1166, 88] width 40 height 10
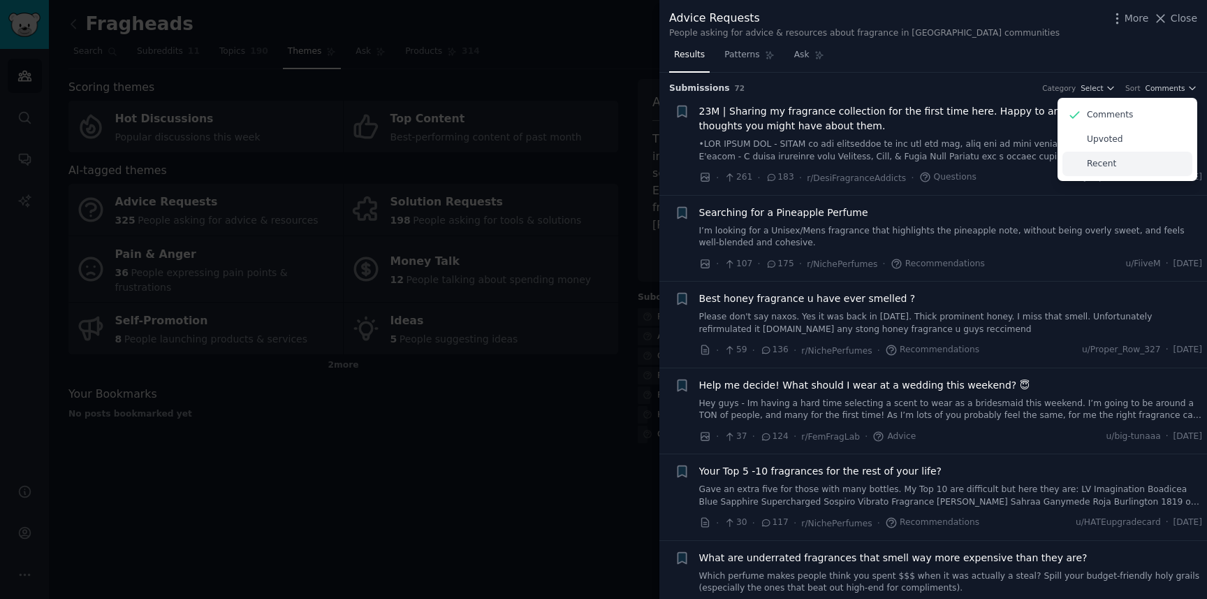
click at [1117, 166] on div "Recent" at bounding box center [1128, 164] width 130 height 24
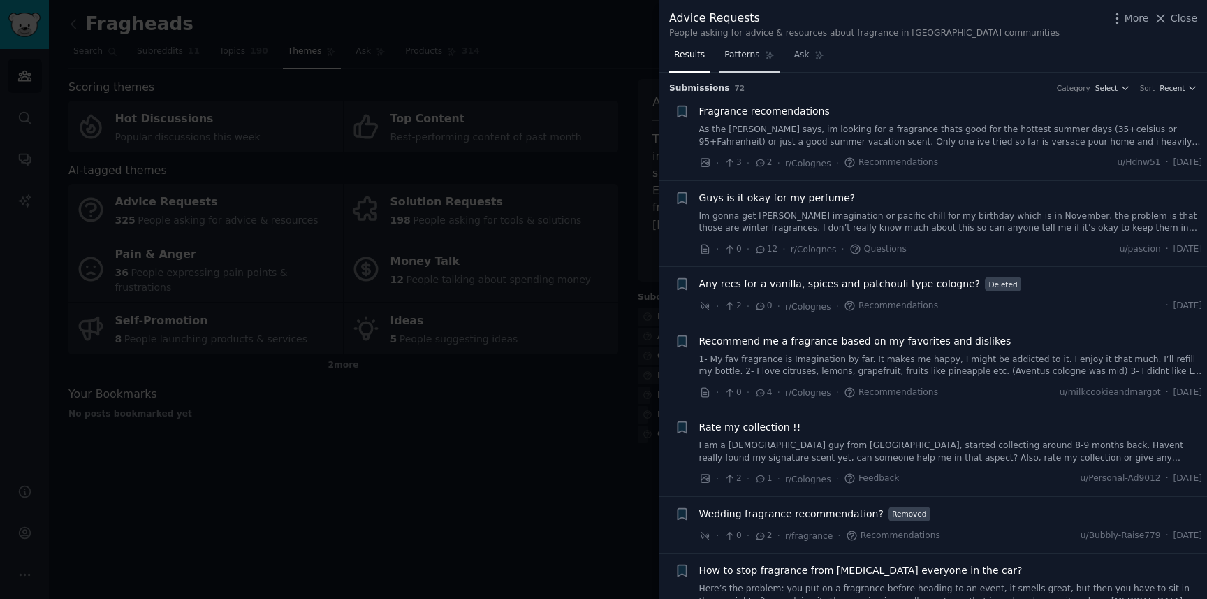
click at [729, 54] on span "Patterns" at bounding box center [741, 55] width 35 height 13
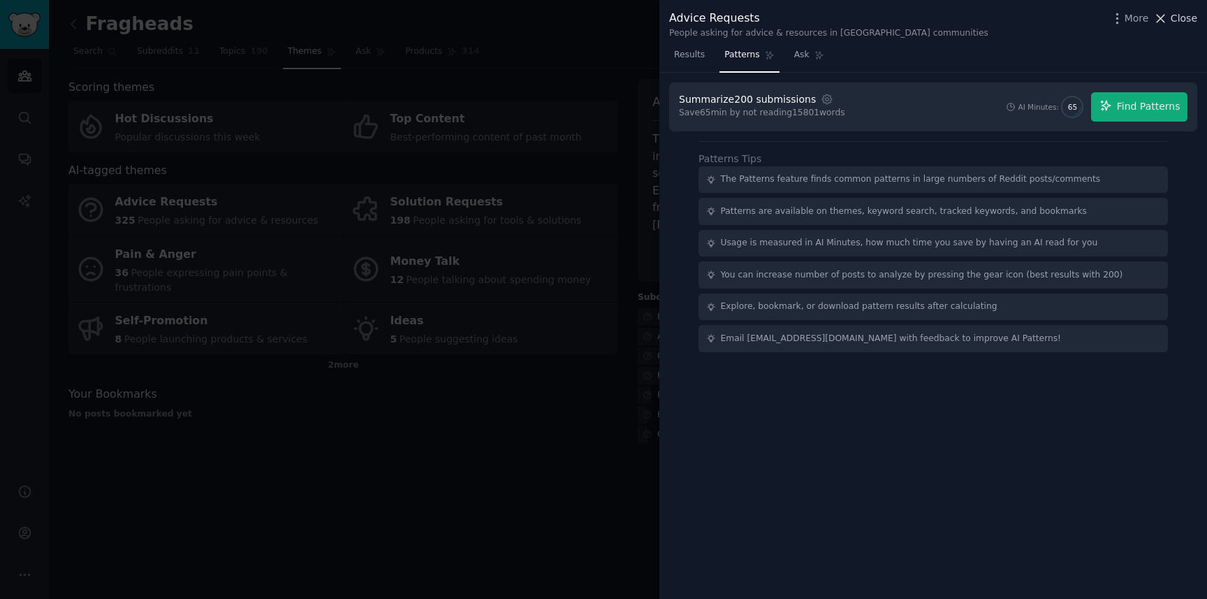
click at [1186, 18] on span "Close" at bounding box center [1184, 18] width 27 height 15
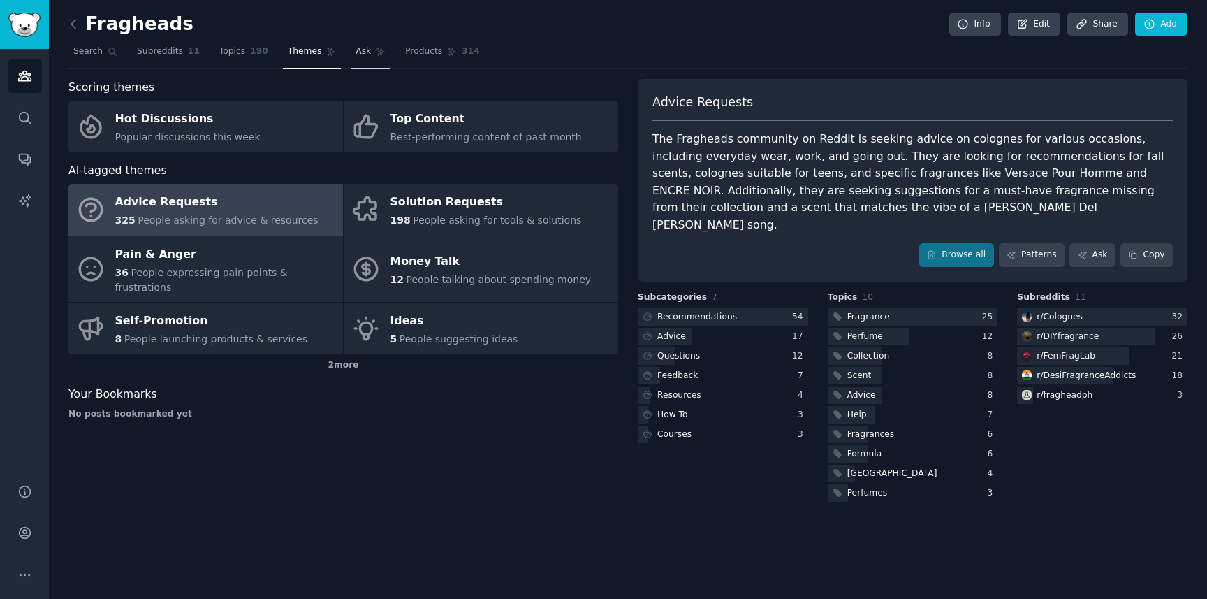
click at [361, 50] on span "Ask" at bounding box center [363, 51] width 15 height 13
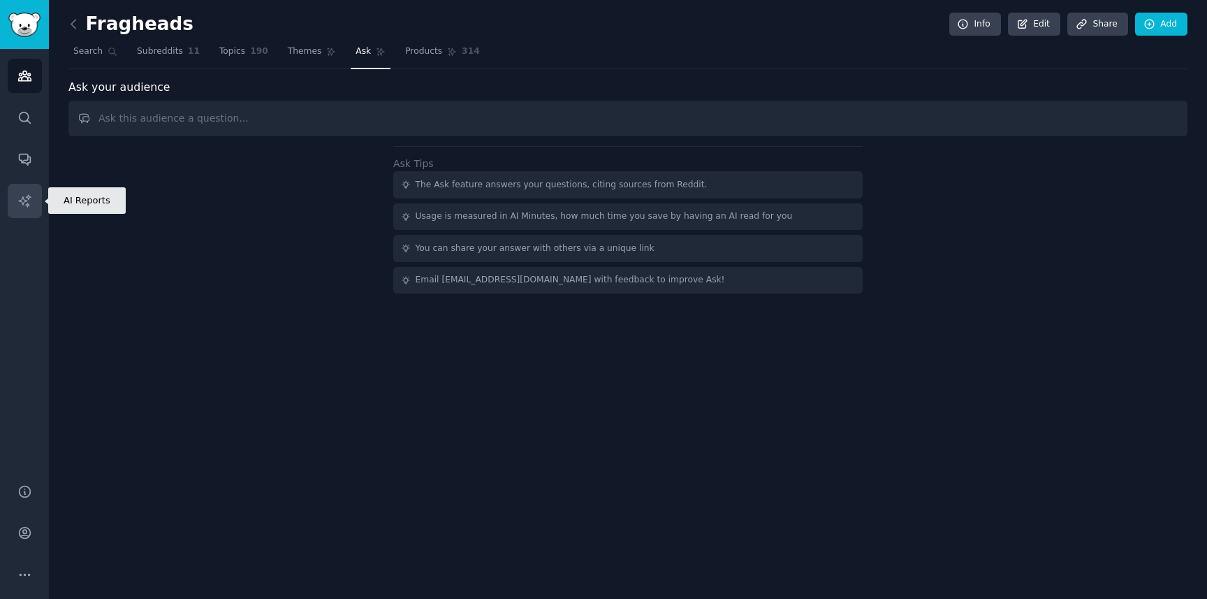
click at [24, 205] on icon "Sidebar" at bounding box center [24, 201] width 15 height 15
click at [424, 51] on span "Products" at bounding box center [423, 51] width 37 height 13
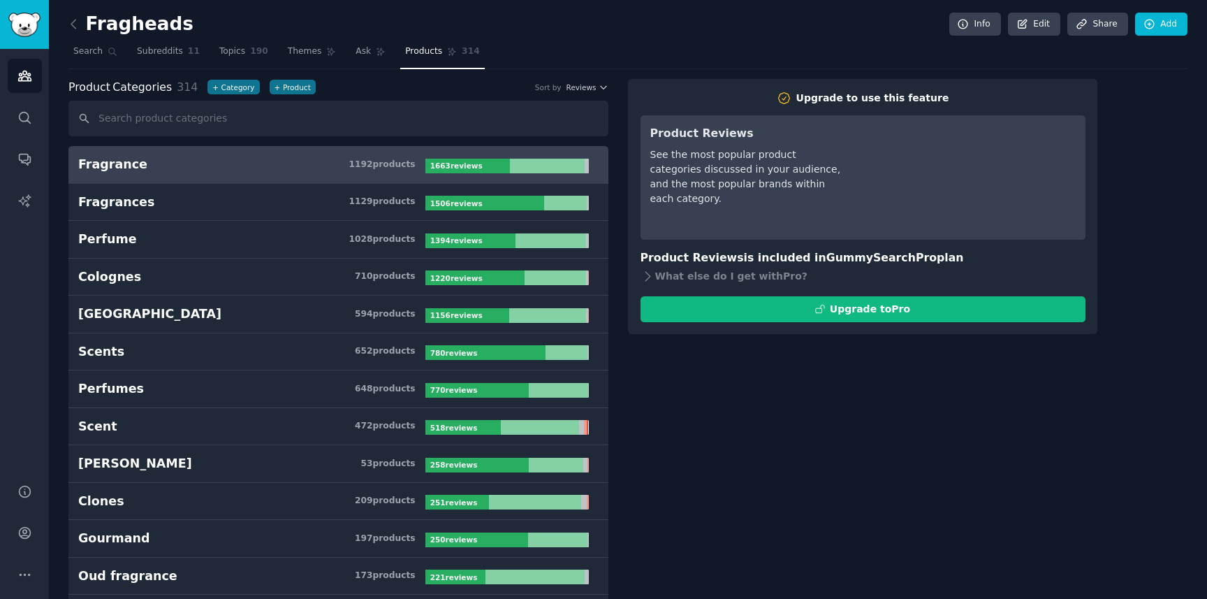
click at [467, 164] on b "1663 review s" at bounding box center [456, 165] width 52 height 8
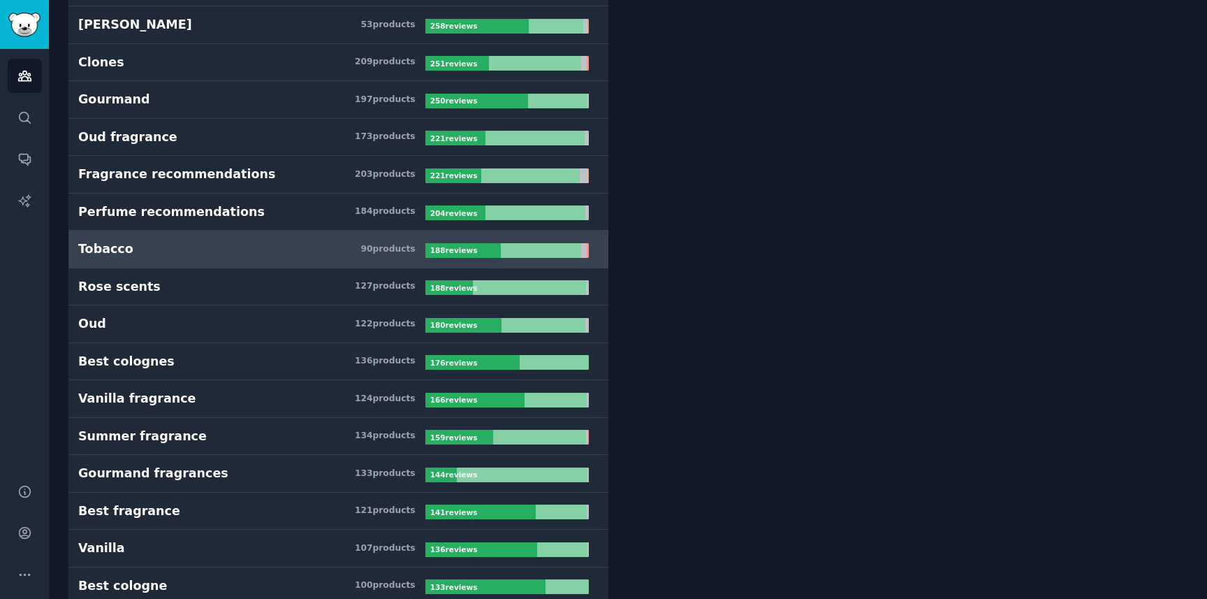
scroll to position [447, 0]
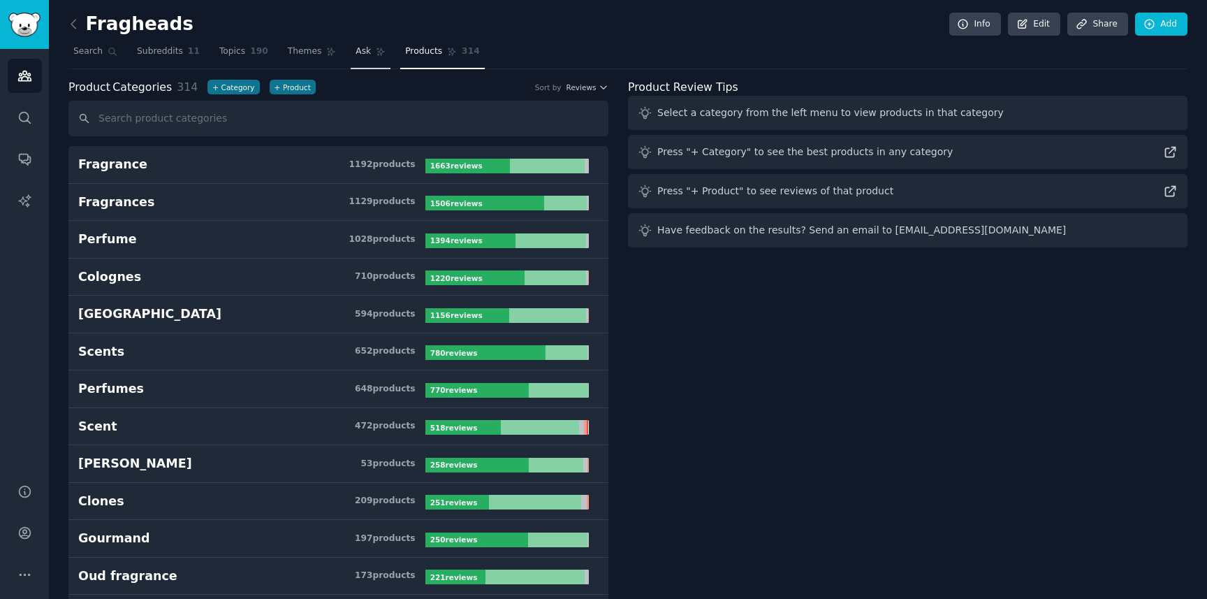
click at [361, 51] on span "Ask" at bounding box center [363, 51] width 15 height 13
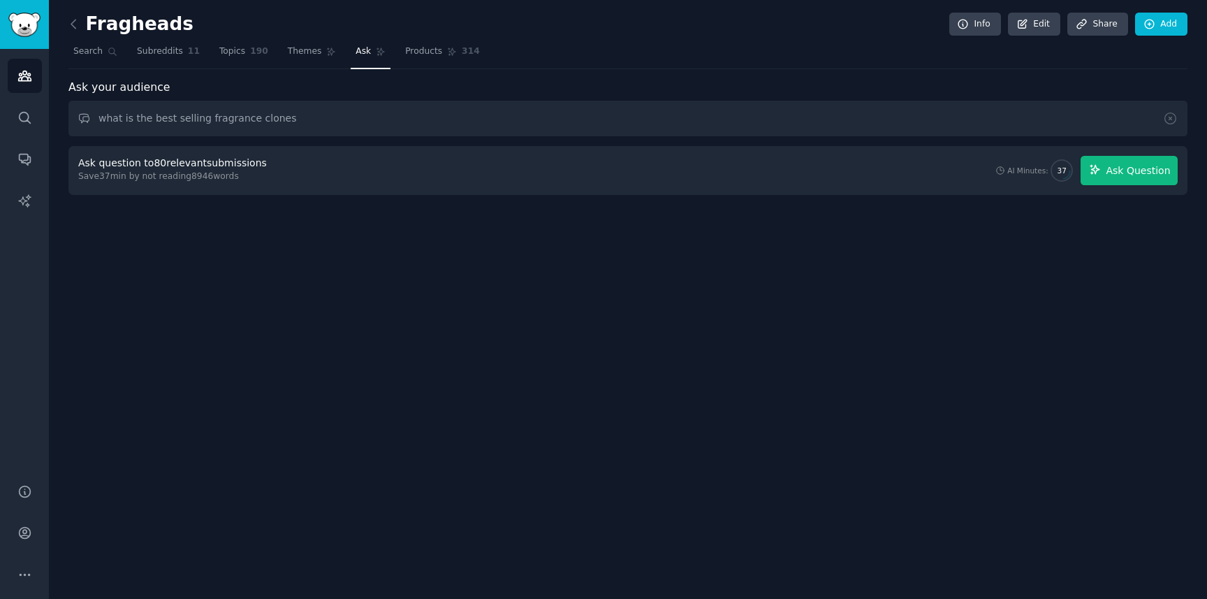
type input "what is the best selling fragrance clones"
click at [1130, 175] on span "Ask Question" at bounding box center [1138, 170] width 64 height 15
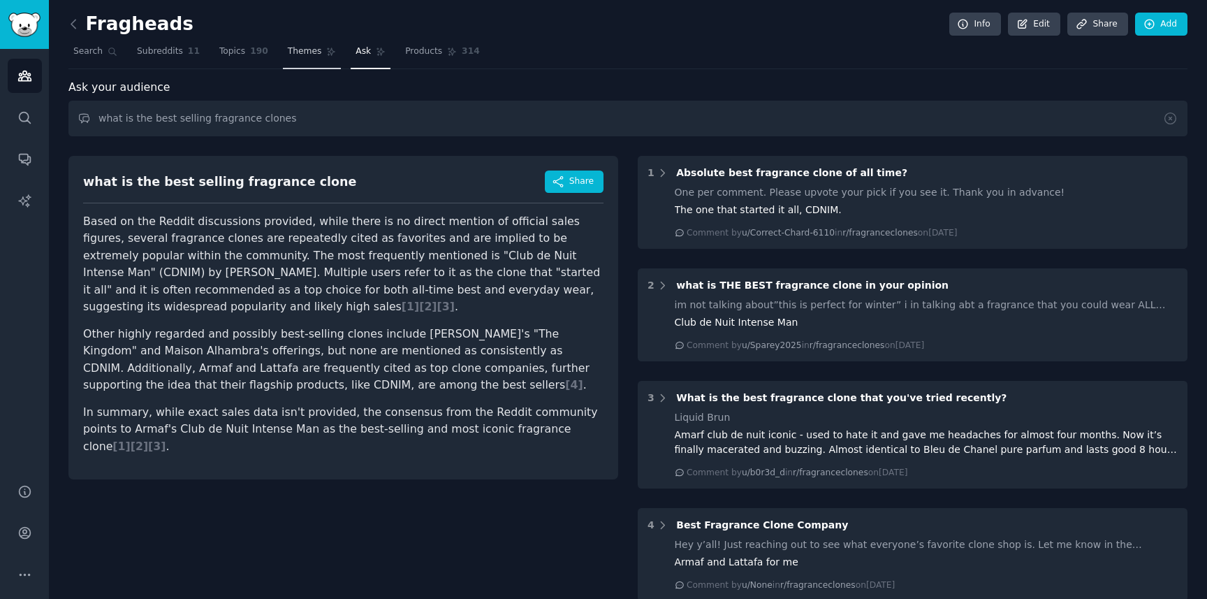
click at [309, 51] on span "Themes" at bounding box center [305, 51] width 34 height 13
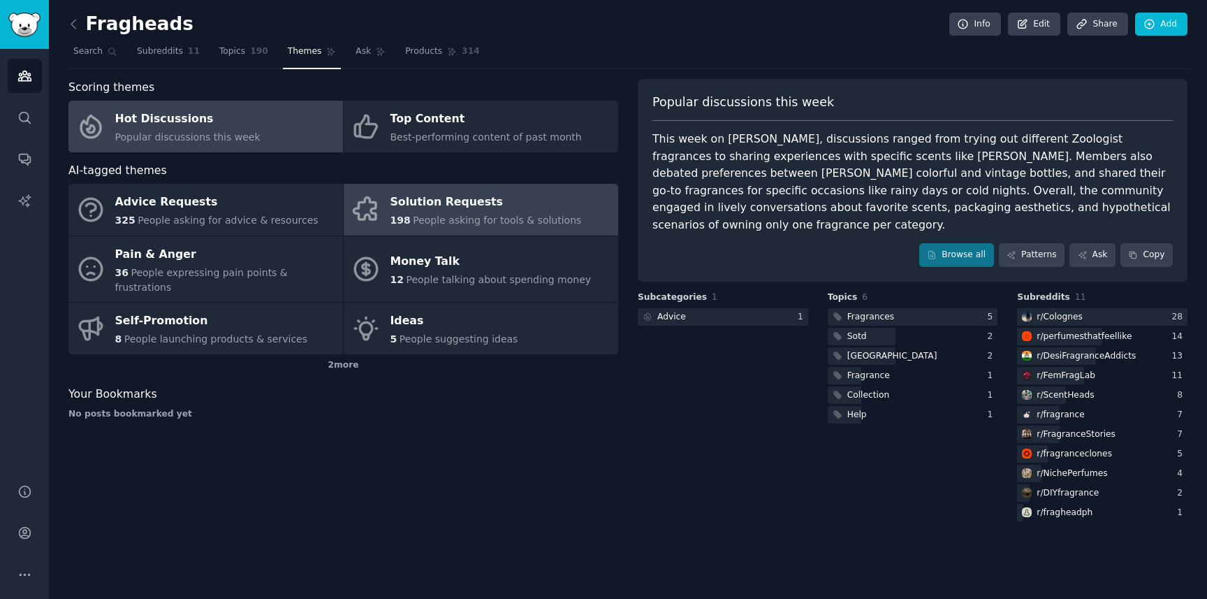
click at [449, 205] on div "Solution Requests" at bounding box center [486, 202] width 191 height 22
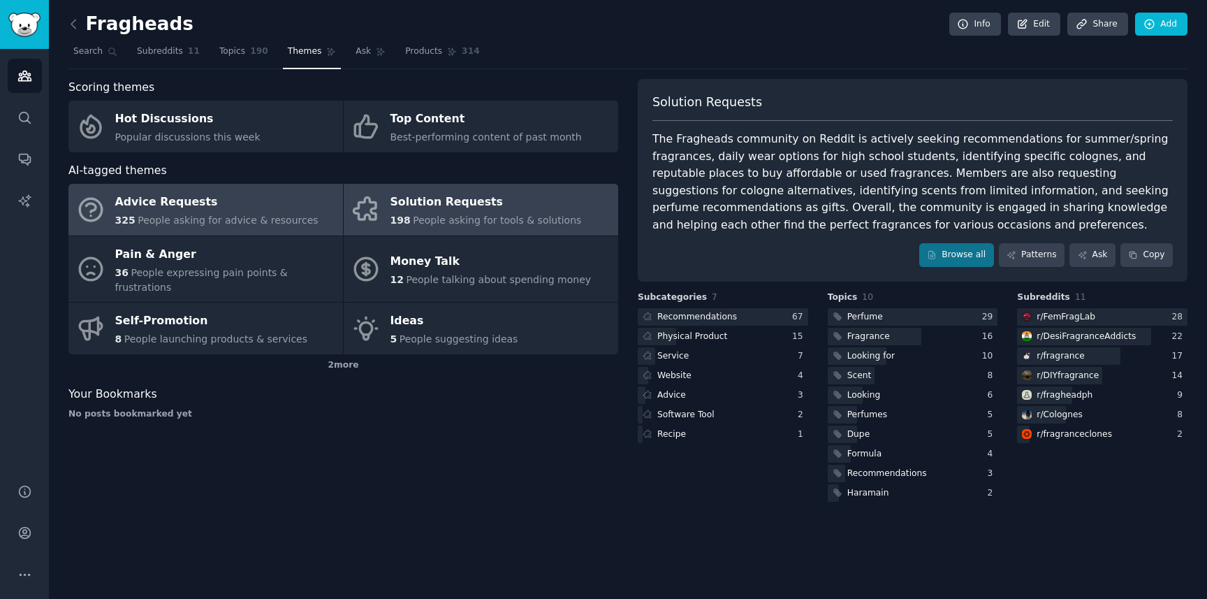
click at [158, 207] on div "Advice Requests" at bounding box center [216, 202] width 203 height 22
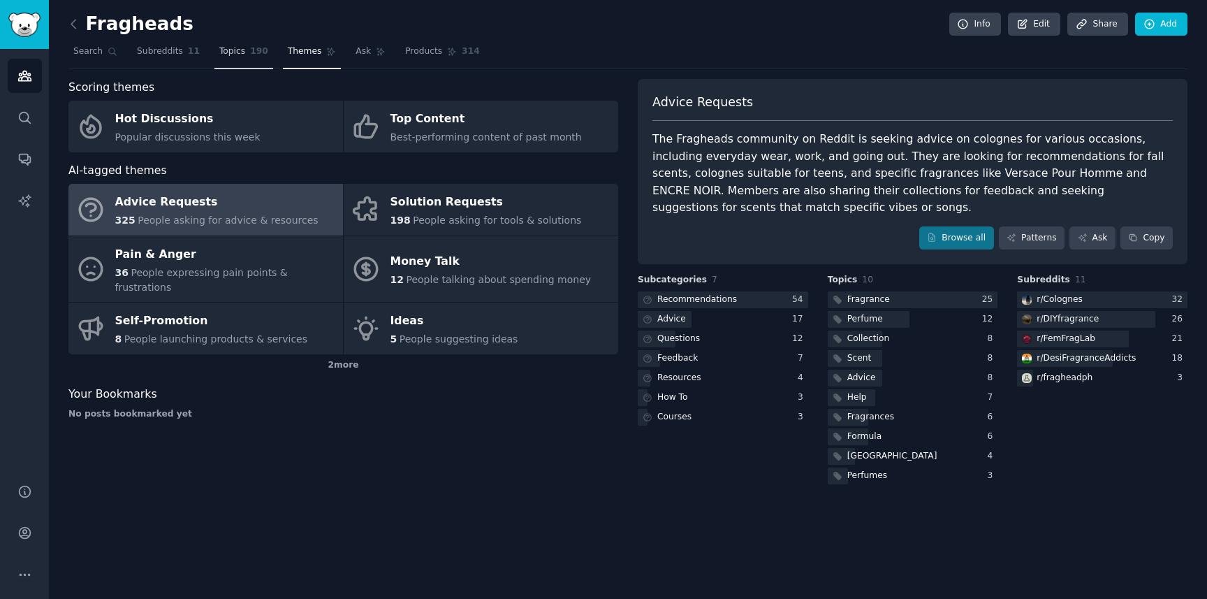
click at [250, 51] on span "190" at bounding box center [259, 51] width 18 height 13
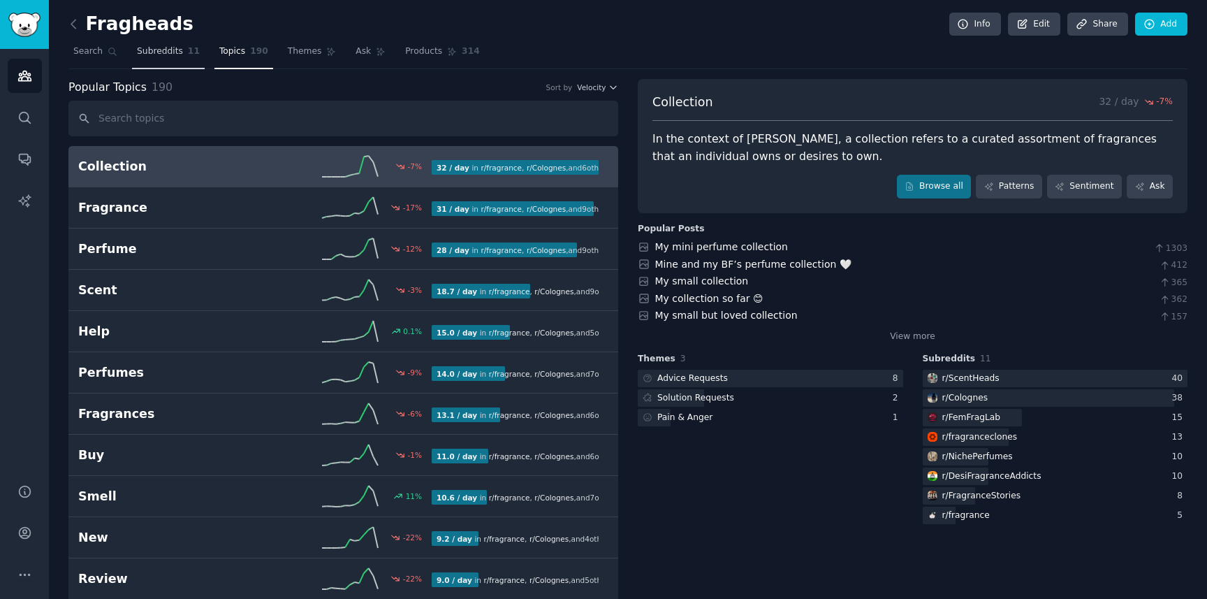
click at [159, 57] on span "Subreddits" at bounding box center [160, 51] width 46 height 13
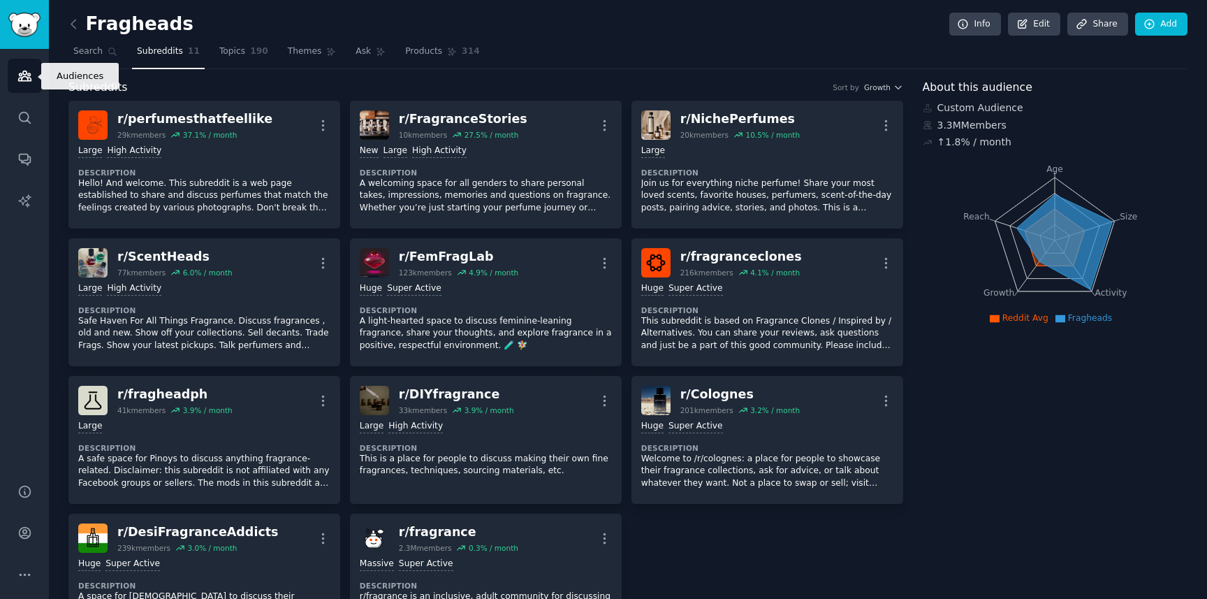
click at [18, 79] on icon "Sidebar" at bounding box center [24, 76] width 13 height 10
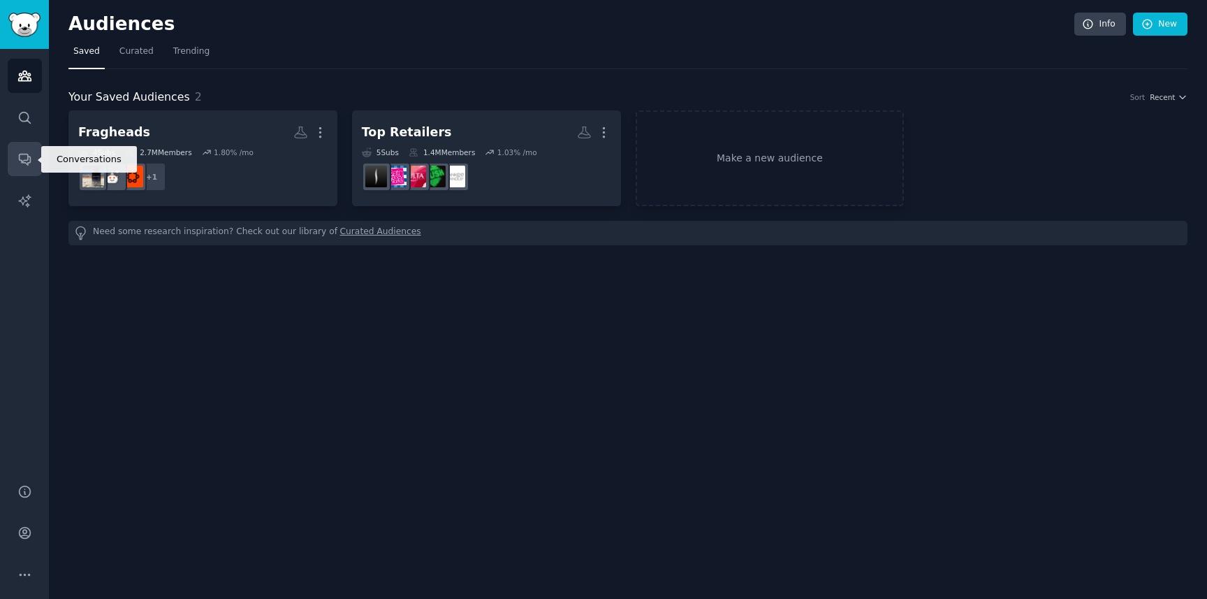
click at [23, 160] on icon "Sidebar" at bounding box center [24, 159] width 11 height 11
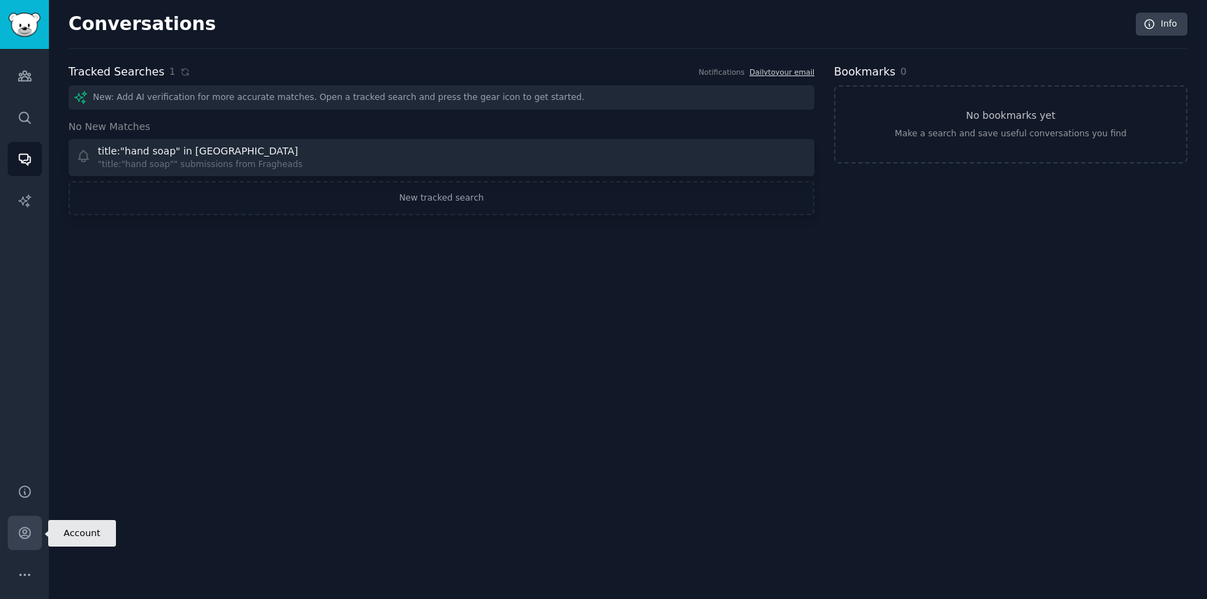
click at [25, 528] on icon "Sidebar" at bounding box center [24, 532] width 15 height 15
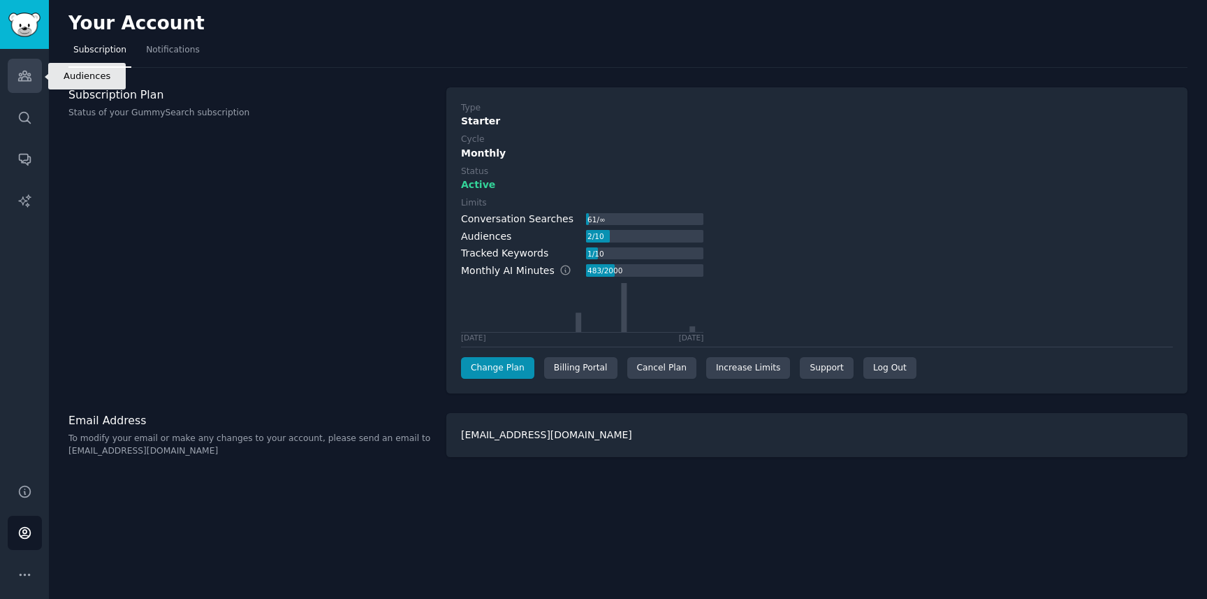
click at [24, 71] on icon "Sidebar" at bounding box center [24, 76] width 13 height 10
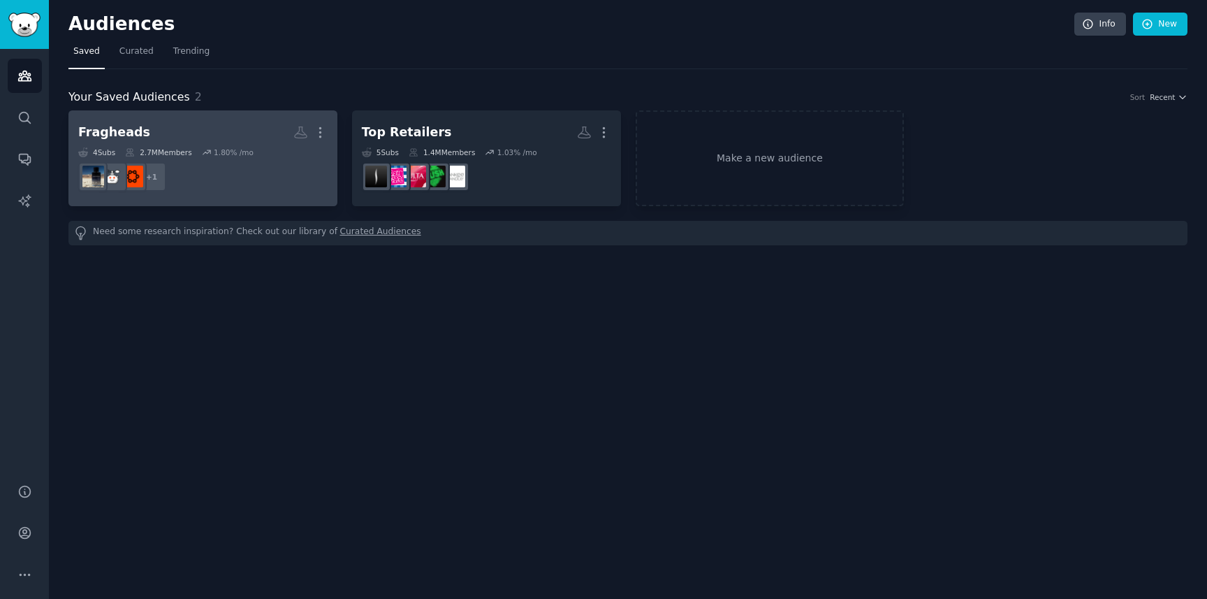
click at [248, 183] on dd "+ 1" at bounding box center [202, 176] width 249 height 39
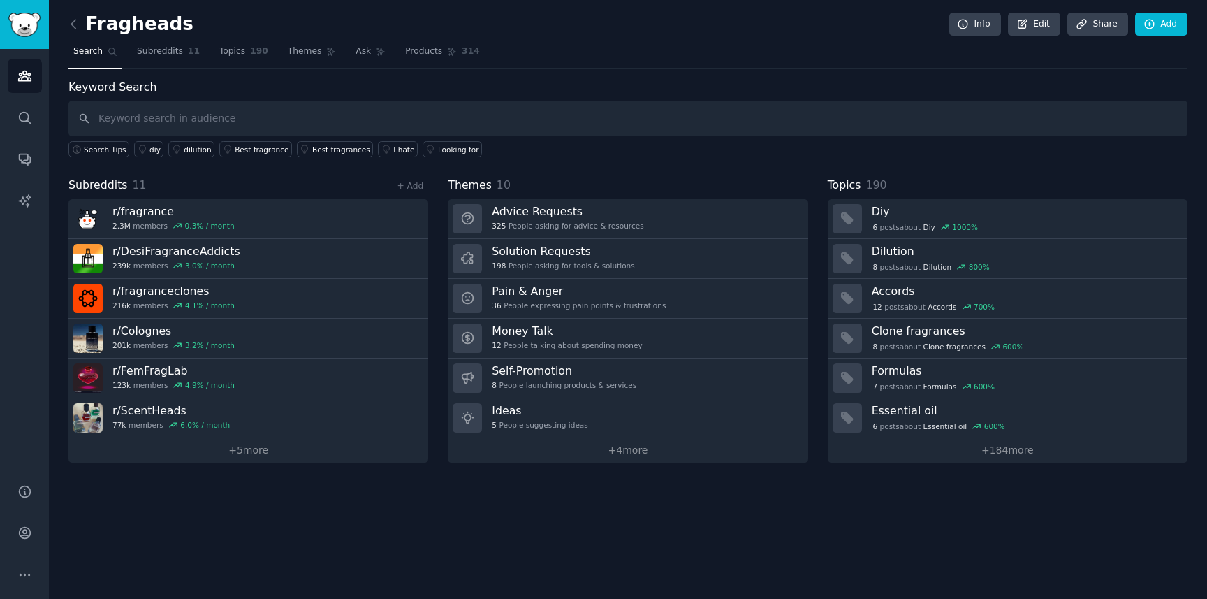
click at [309, 96] on div "Keyword Search Search Tips diy dilution Best fragrance Best fragrances I hate L…" at bounding box center [627, 118] width 1119 height 79
